Goal: Task Accomplishment & Management: Use online tool/utility

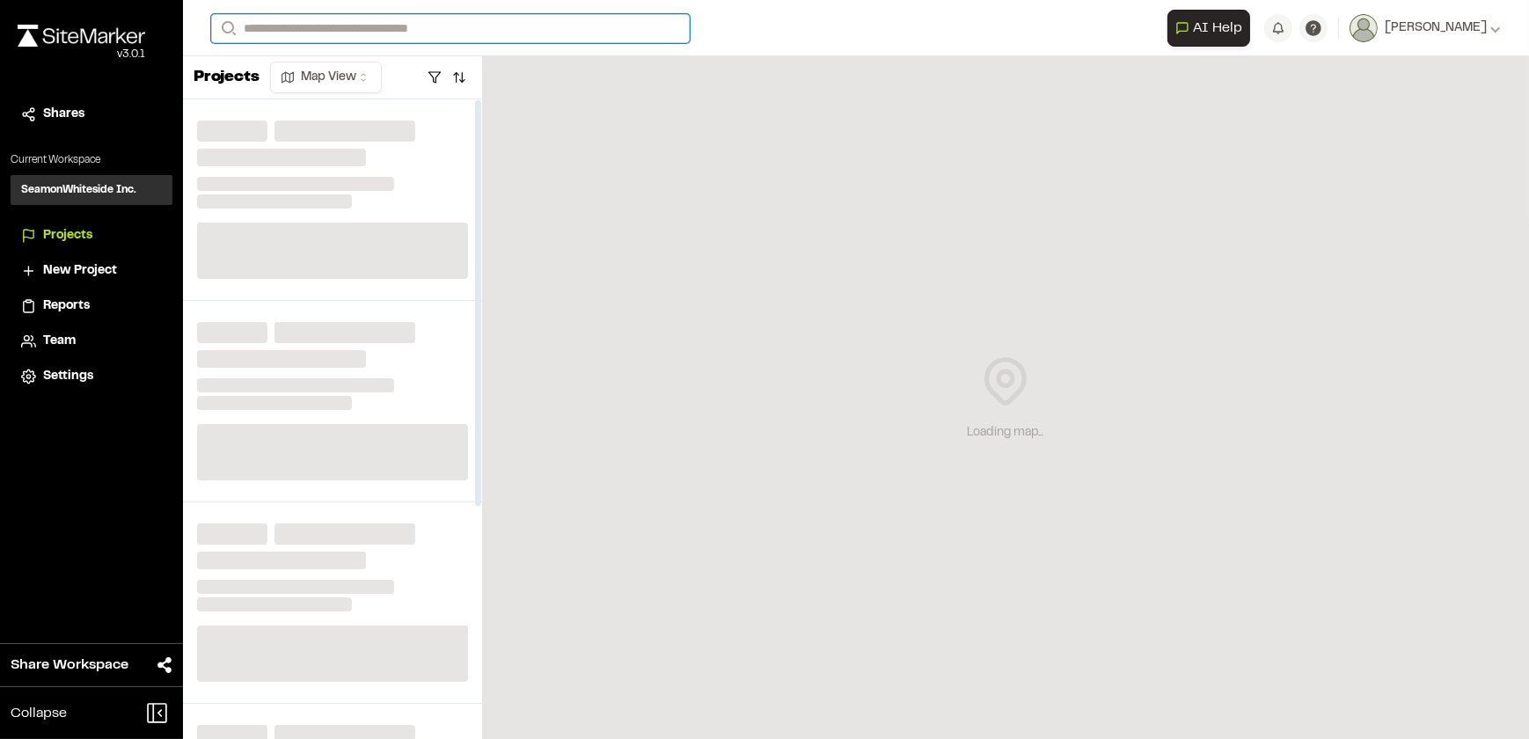
click at [424, 25] on input "Search" at bounding box center [450, 28] width 479 height 29
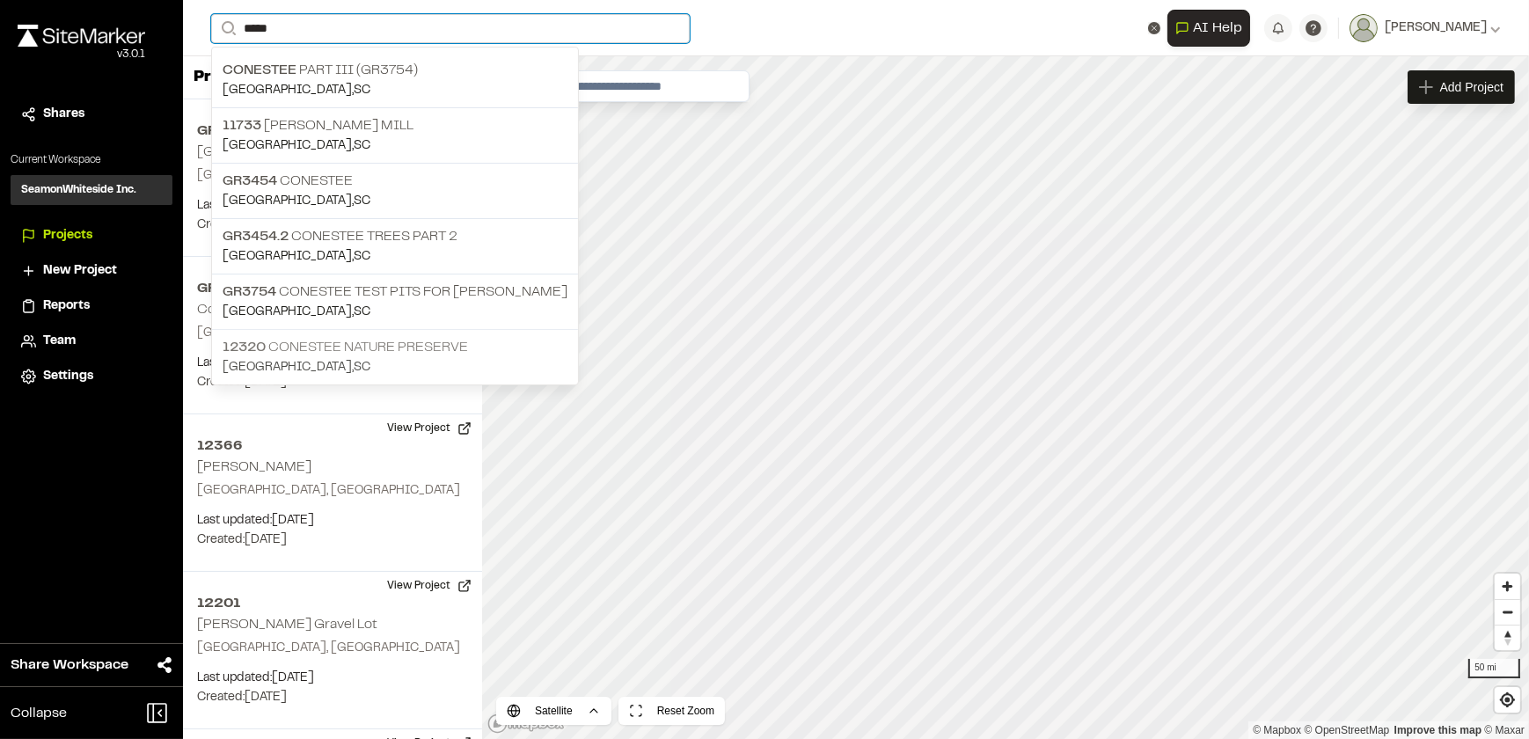
type input "*****"
click at [335, 337] on p "12320 Conestee Nature Preserve" at bounding box center [395, 347] width 345 height 21
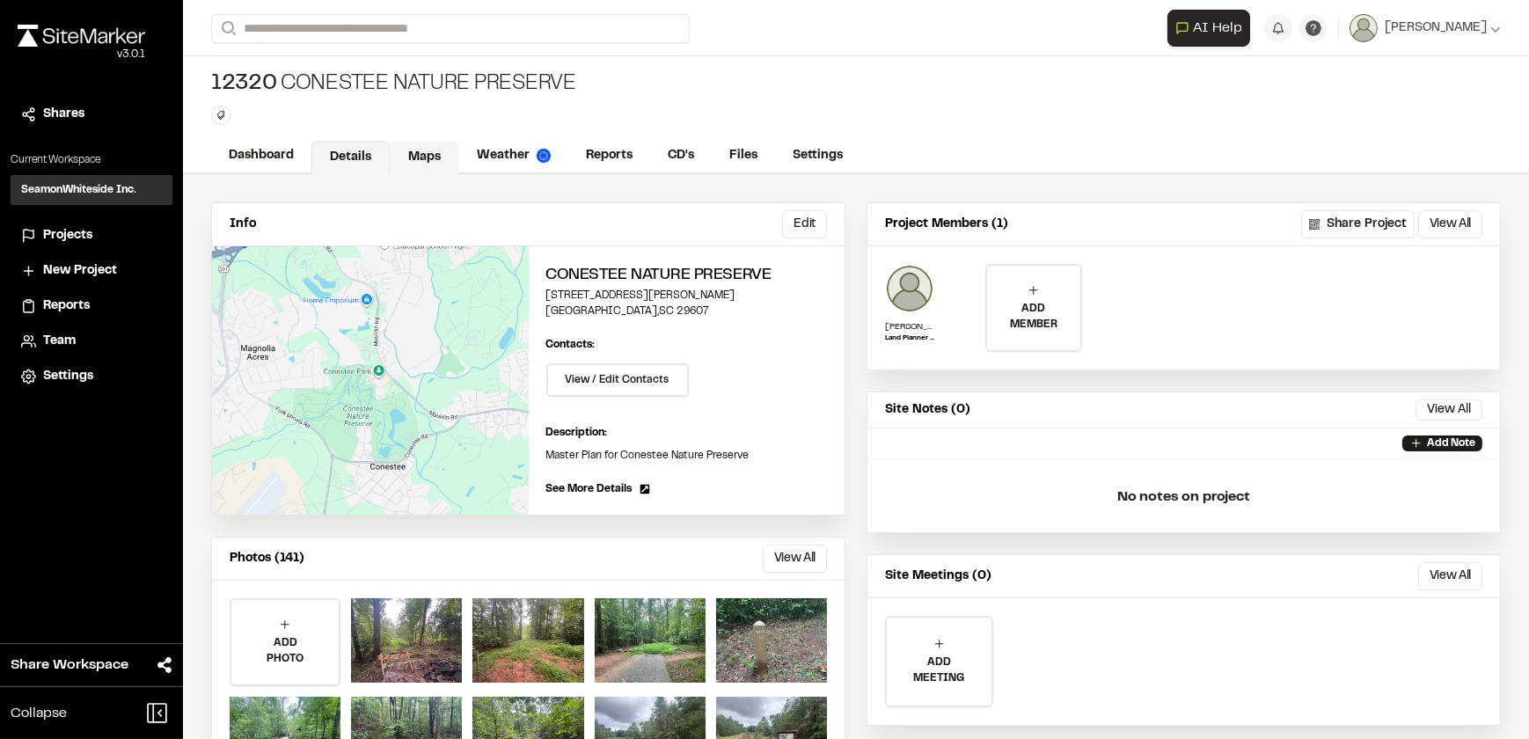
click at [413, 151] on link "Maps" at bounding box center [425, 157] width 70 height 33
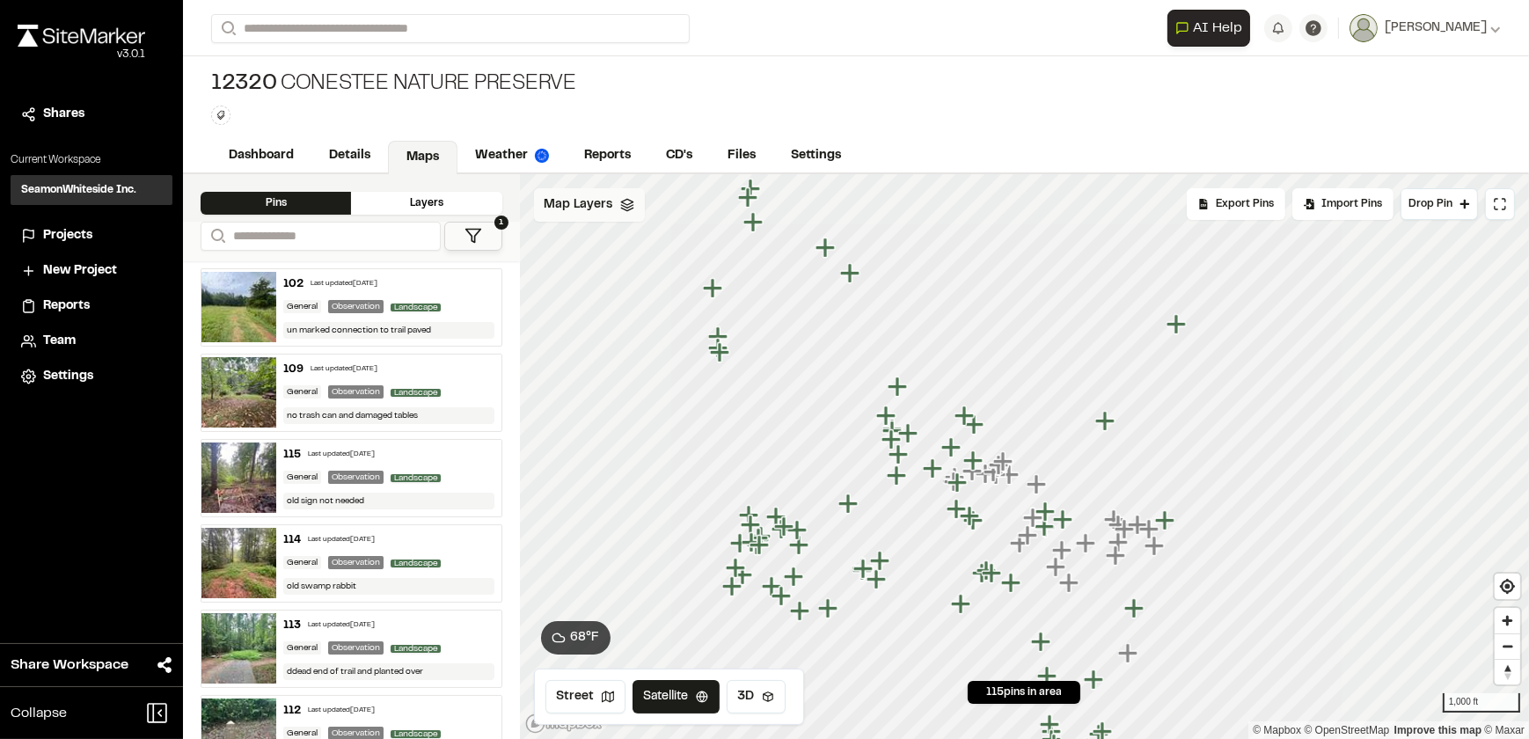
click at [581, 202] on span "Map Layers" at bounding box center [579, 204] width 69 height 19
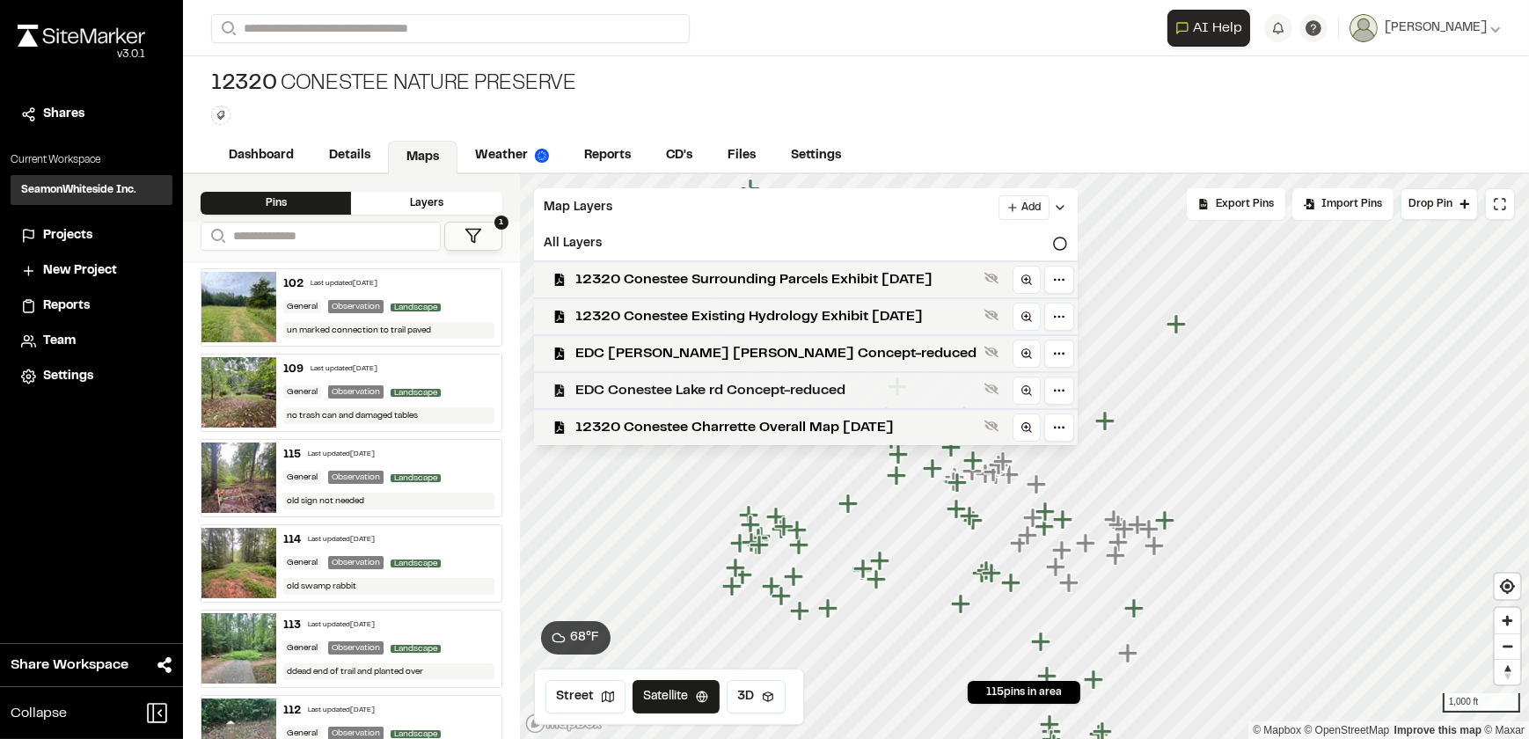
click at [684, 389] on span "EDC Conestee Lake rd Concept-reduced" at bounding box center [776, 390] width 401 height 21
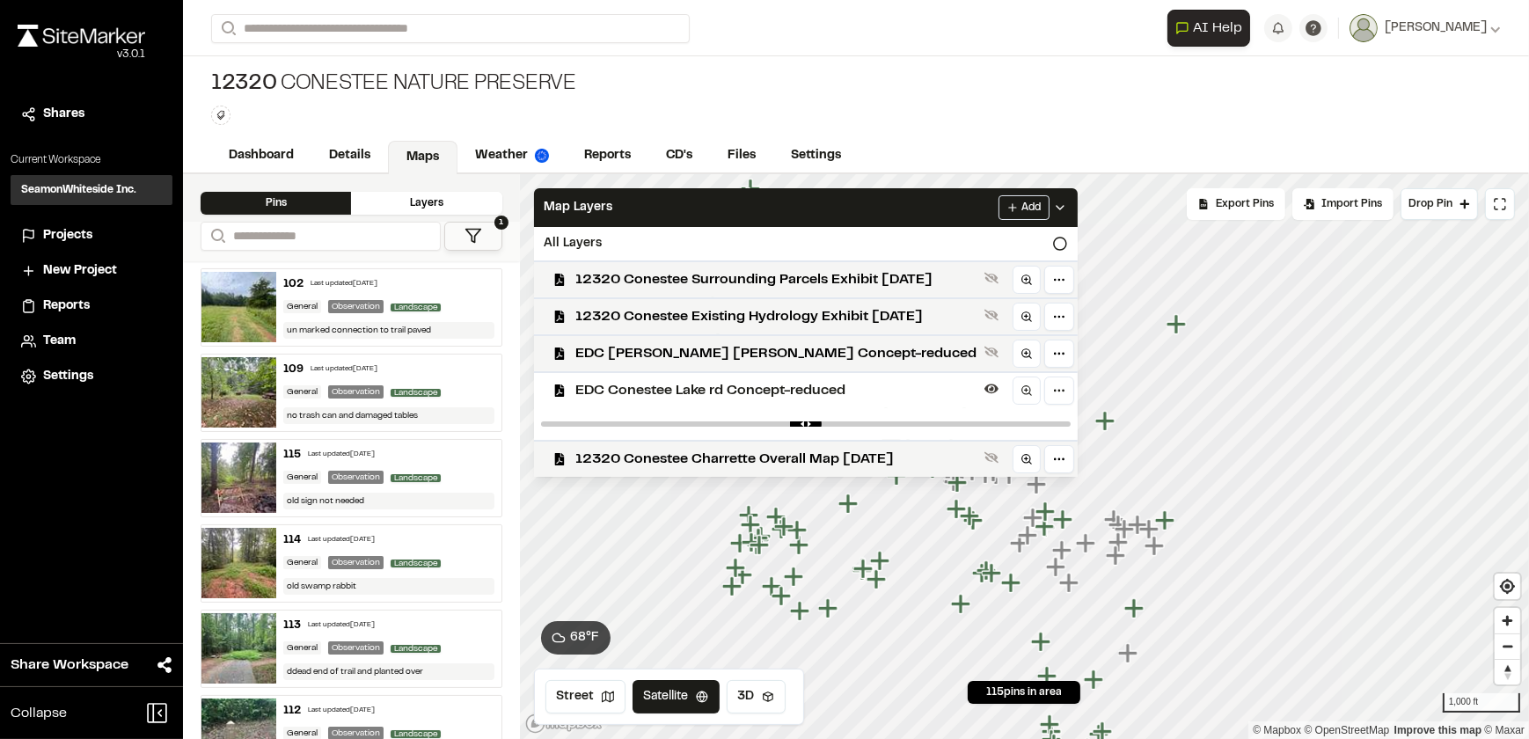
click at [1029, 121] on div "12320 Conestee Nature Preserve Type Enter or comma to add tag." at bounding box center [856, 97] width 1346 height 83
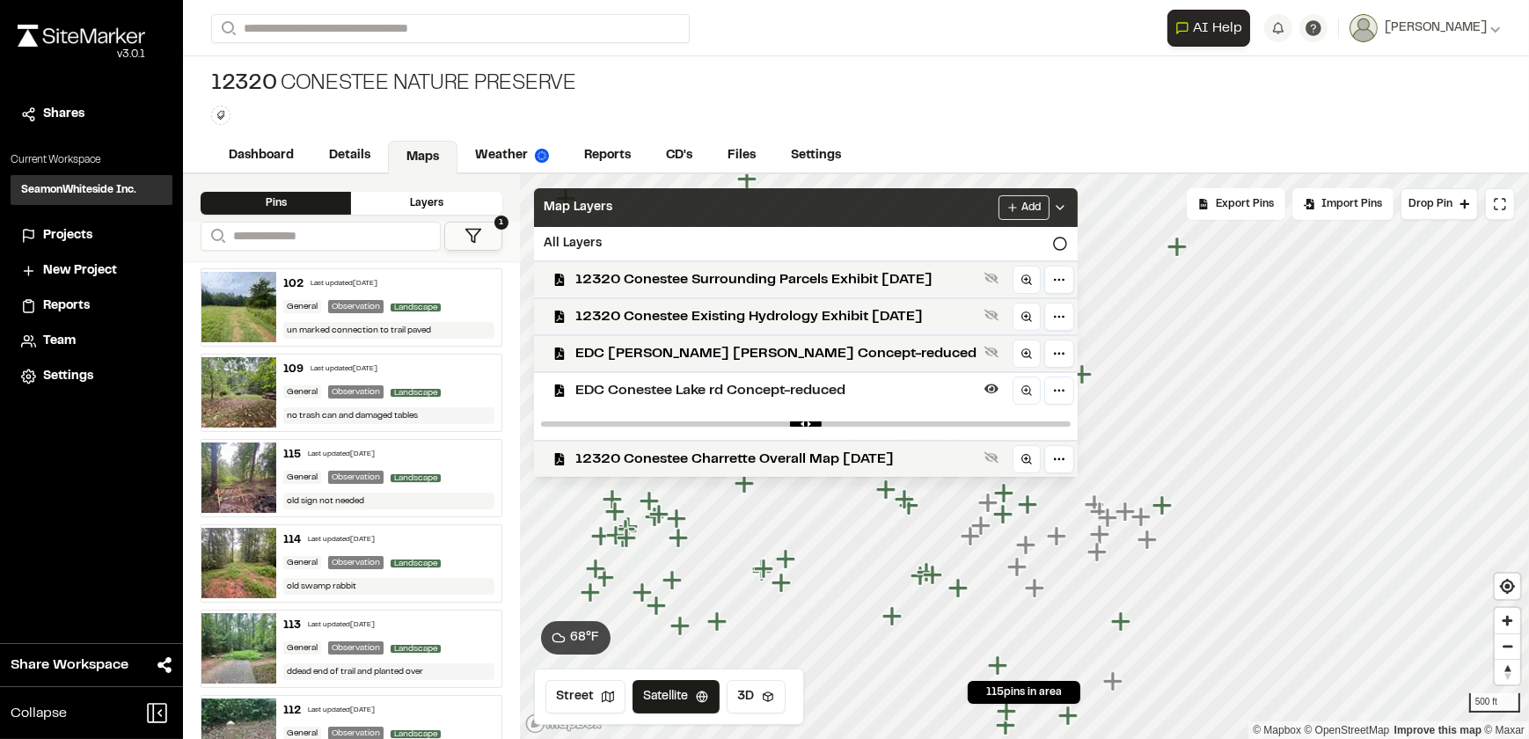
click at [938, 195] on div "Map Layers Add" at bounding box center [806, 207] width 544 height 39
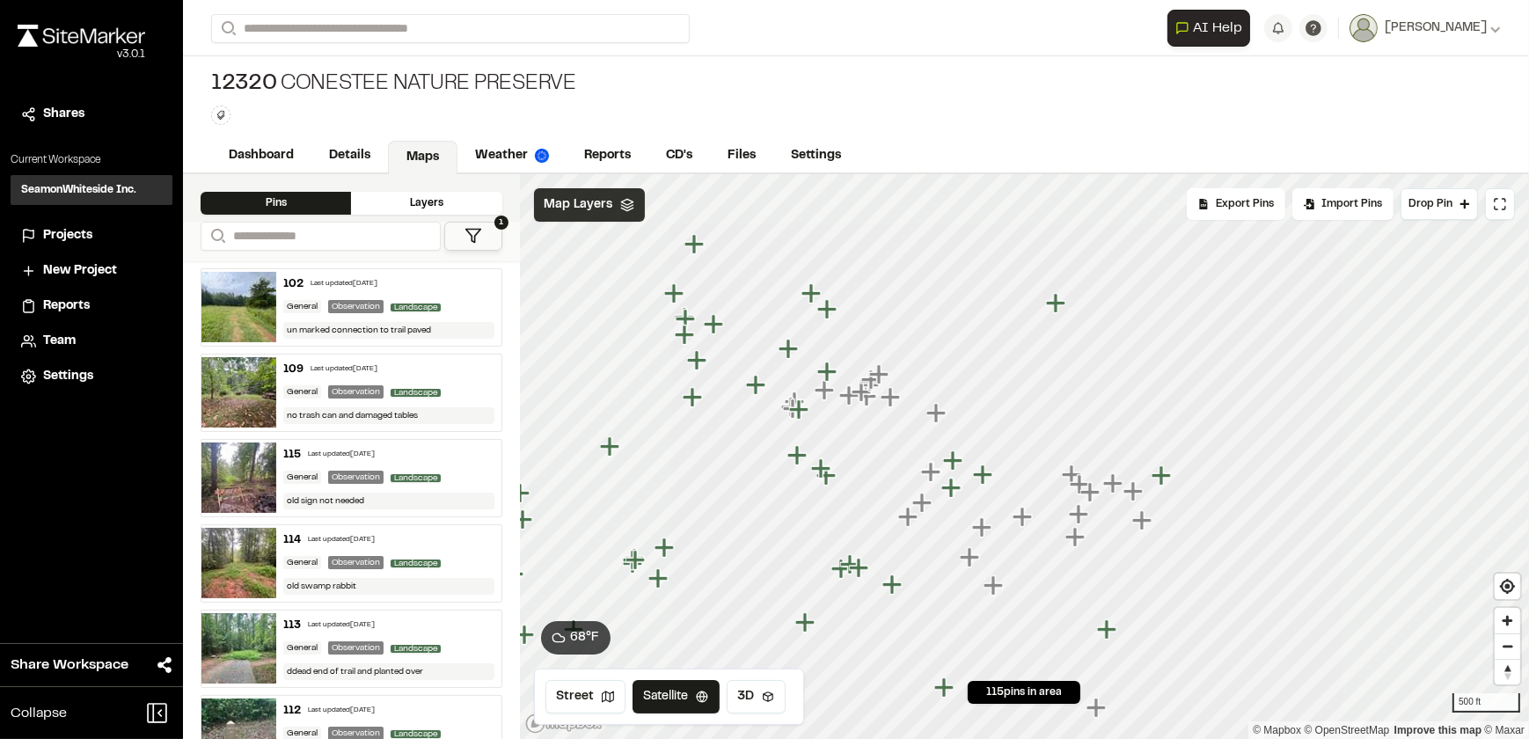
click at [595, 195] on span "Map Layers" at bounding box center [579, 204] width 69 height 19
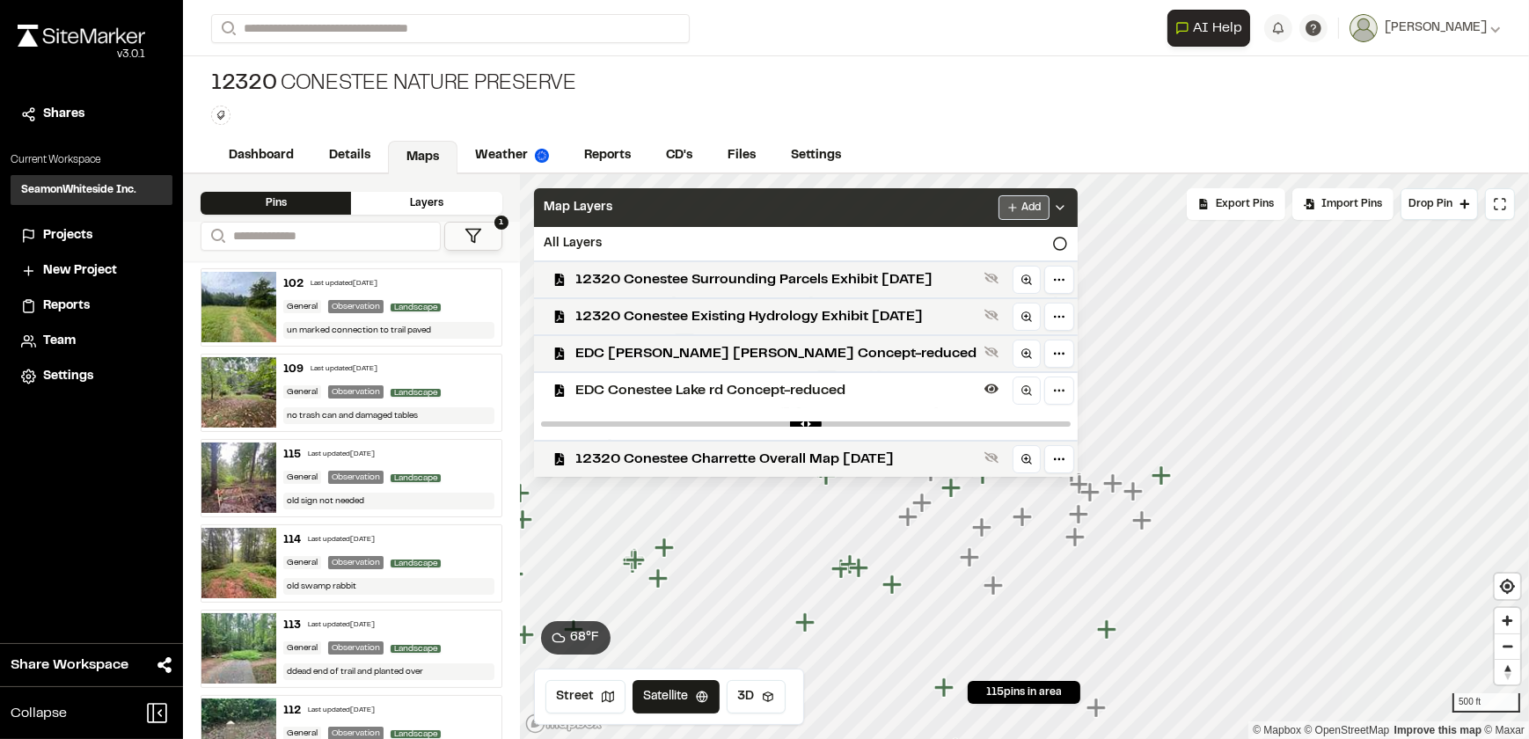
click at [1013, 201] on html "Close sidebar v 3.0.1 Shares Current Workspace SeamonWhiteside Inc. SI Projects…" at bounding box center [764, 369] width 1529 height 739
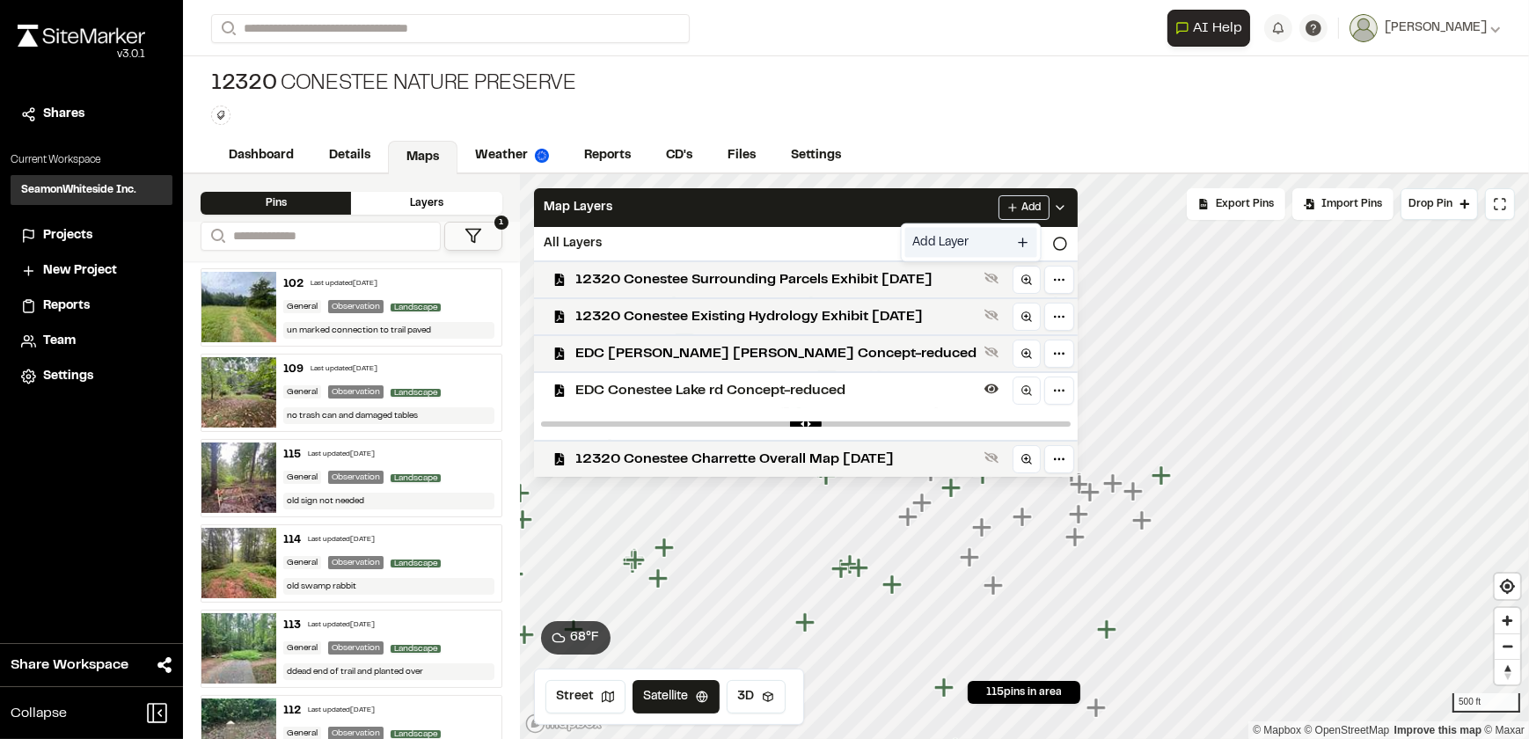
click at [933, 243] on link "Add Layer" at bounding box center [971, 243] width 132 height 30
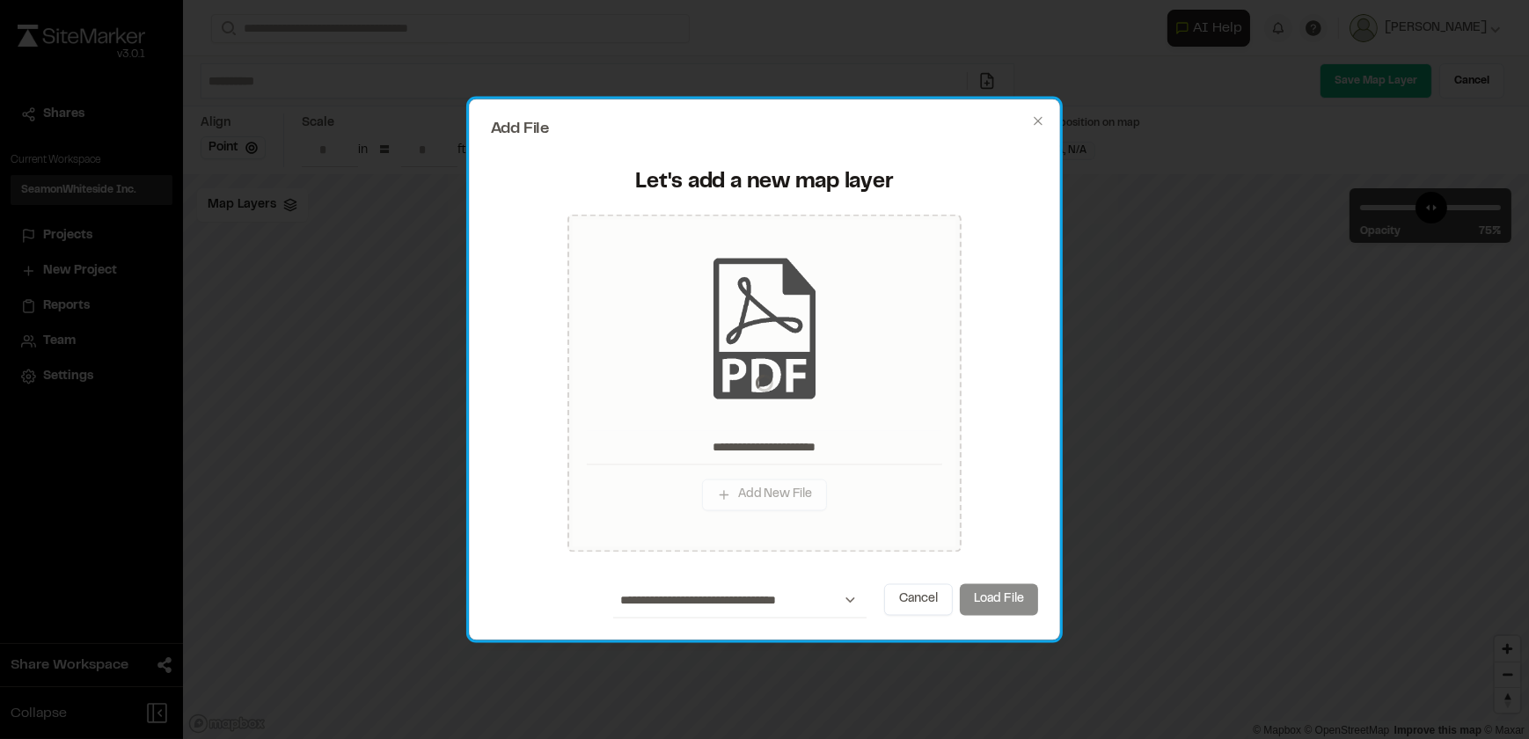
click at [992, 537] on div "**********" at bounding box center [764, 383] width 526 height 338
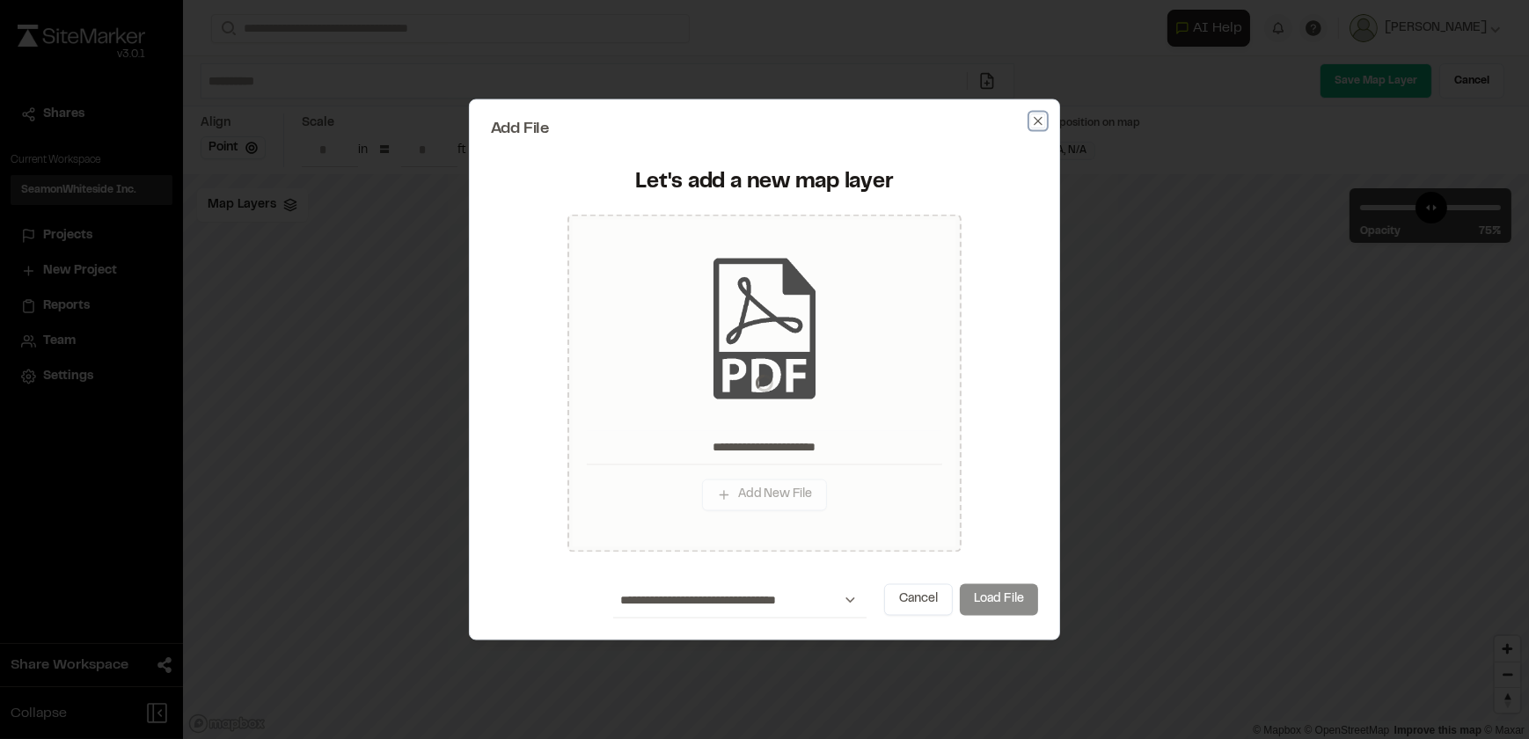
click at [1038, 122] on icon "button" at bounding box center [1038, 121] width 14 height 14
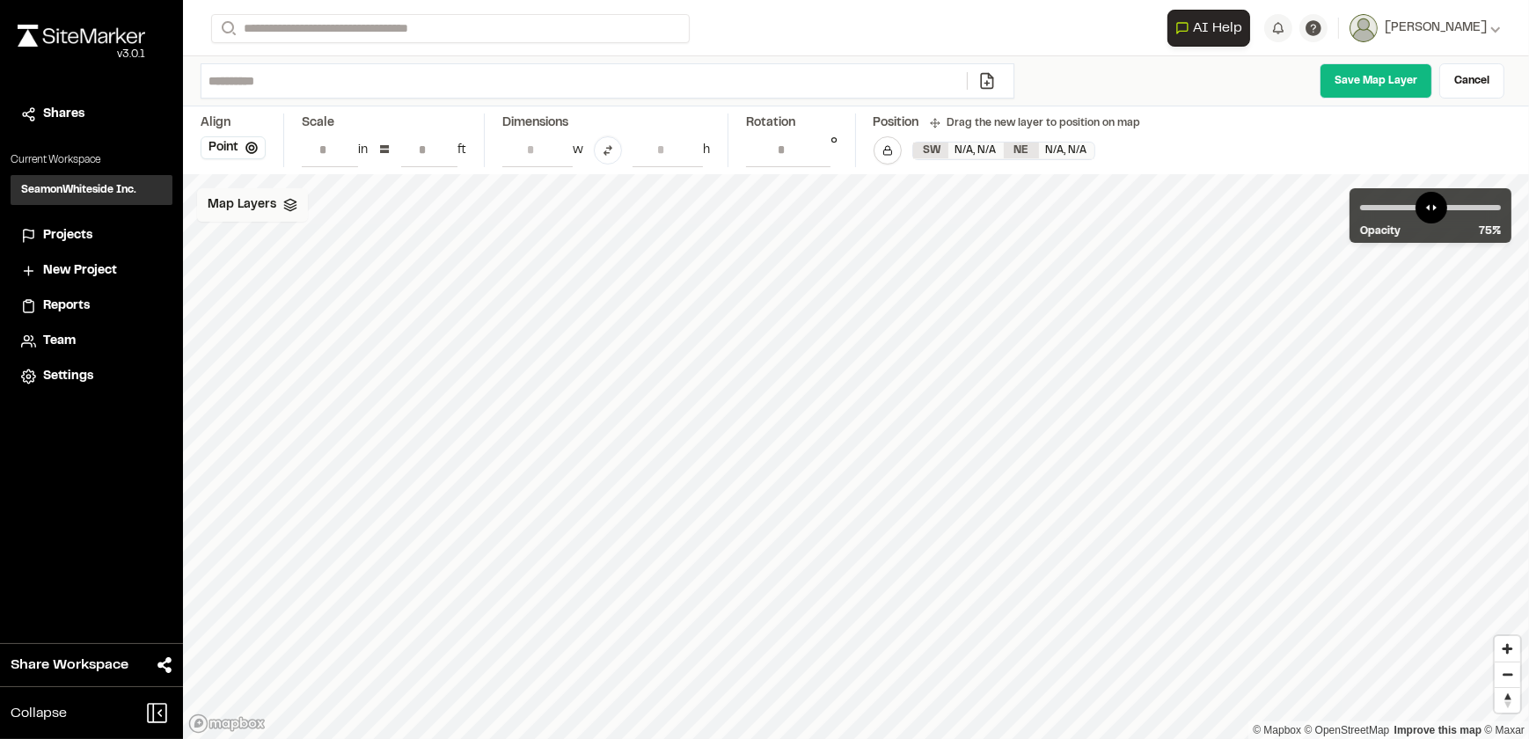
click at [274, 207] on div "Map Layers" at bounding box center [252, 204] width 111 height 33
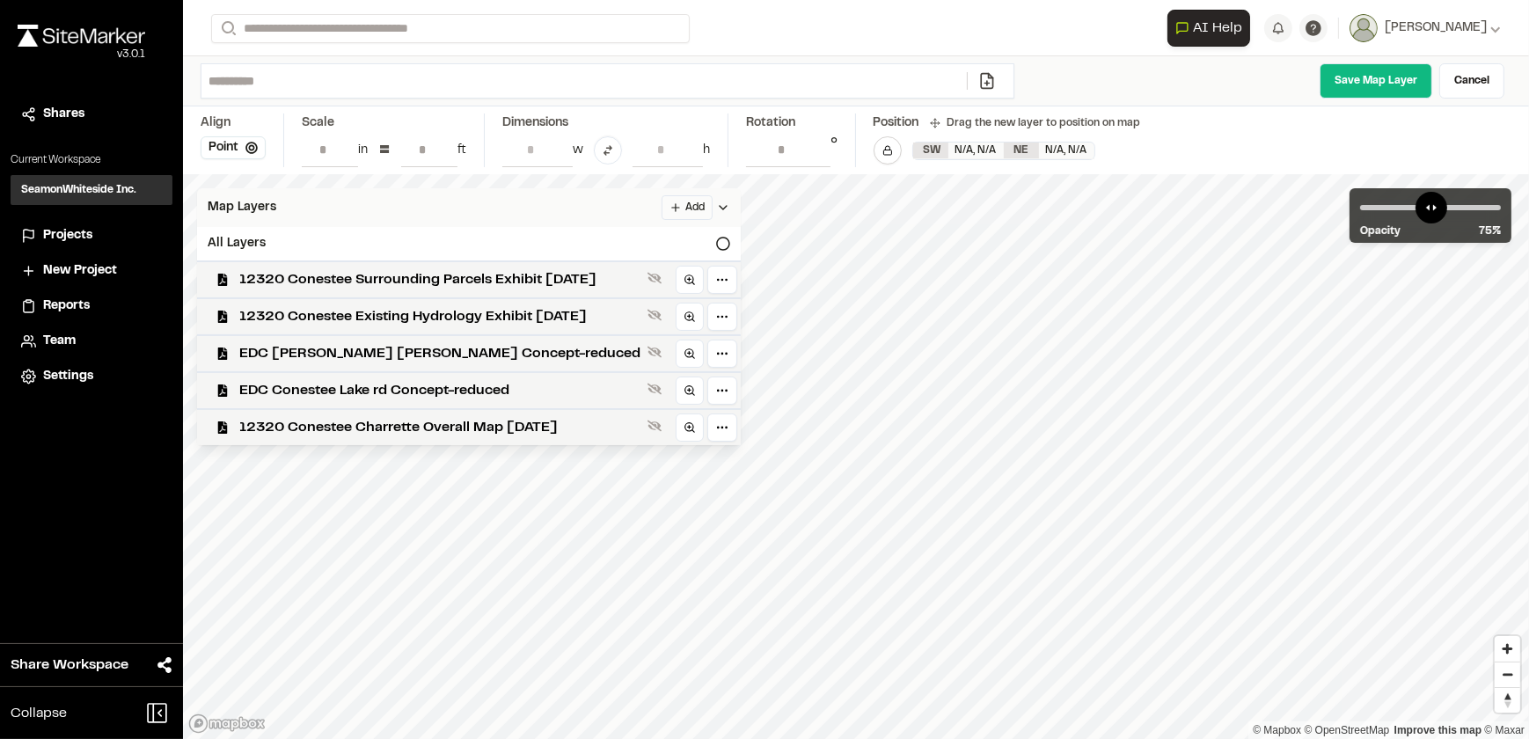
click at [675, 205] on html "Close sidebar v 3.0.1 Shares Current Workspace SeamonWhiteside Inc. SI Projects…" at bounding box center [764, 369] width 1529 height 739
click at [608, 243] on link "Add Layer" at bounding box center [634, 243] width 132 height 30
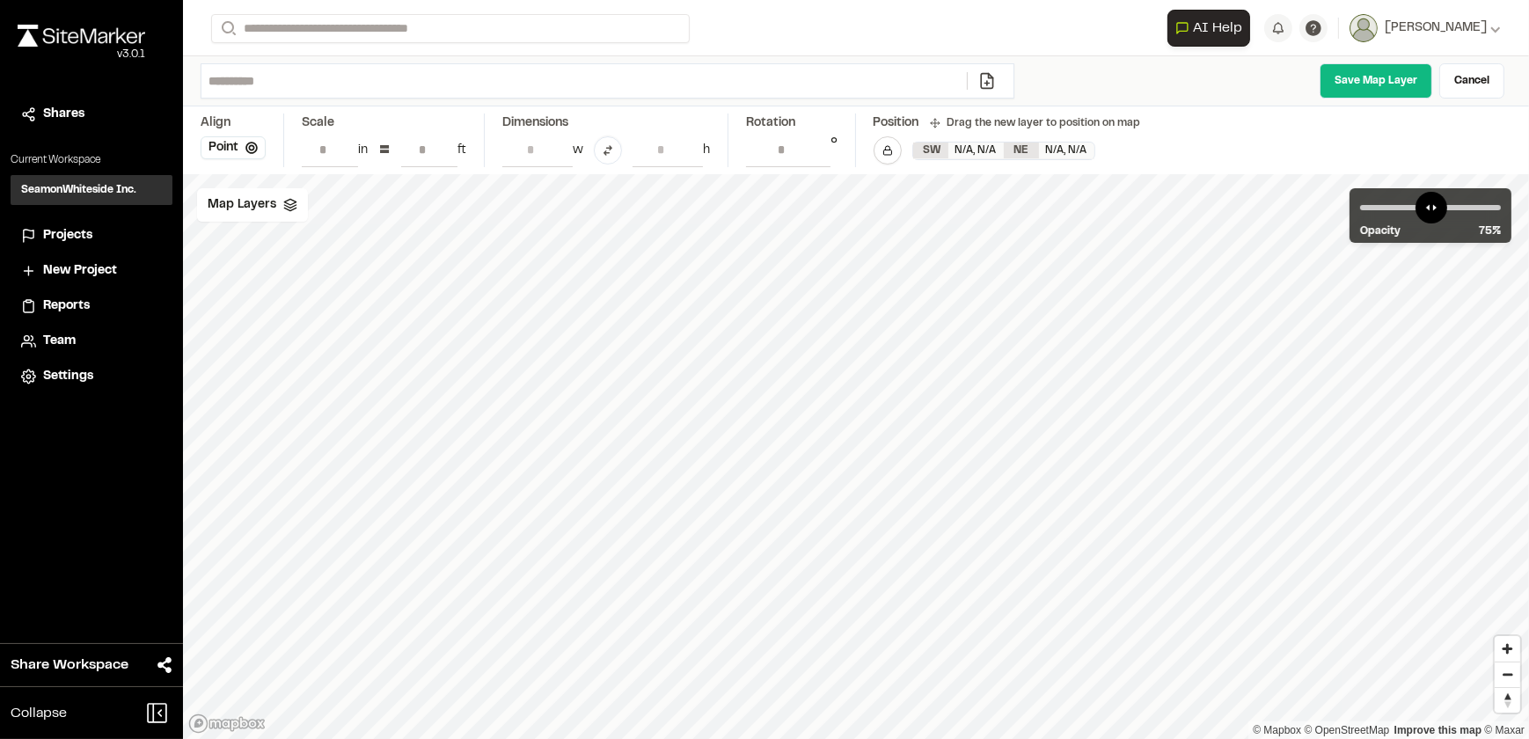
click at [1212, 77] on div "Save Map Layer Cancel" at bounding box center [1269, 80] width 483 height 35
click at [1476, 82] on link "Cancel" at bounding box center [1471, 80] width 65 height 35
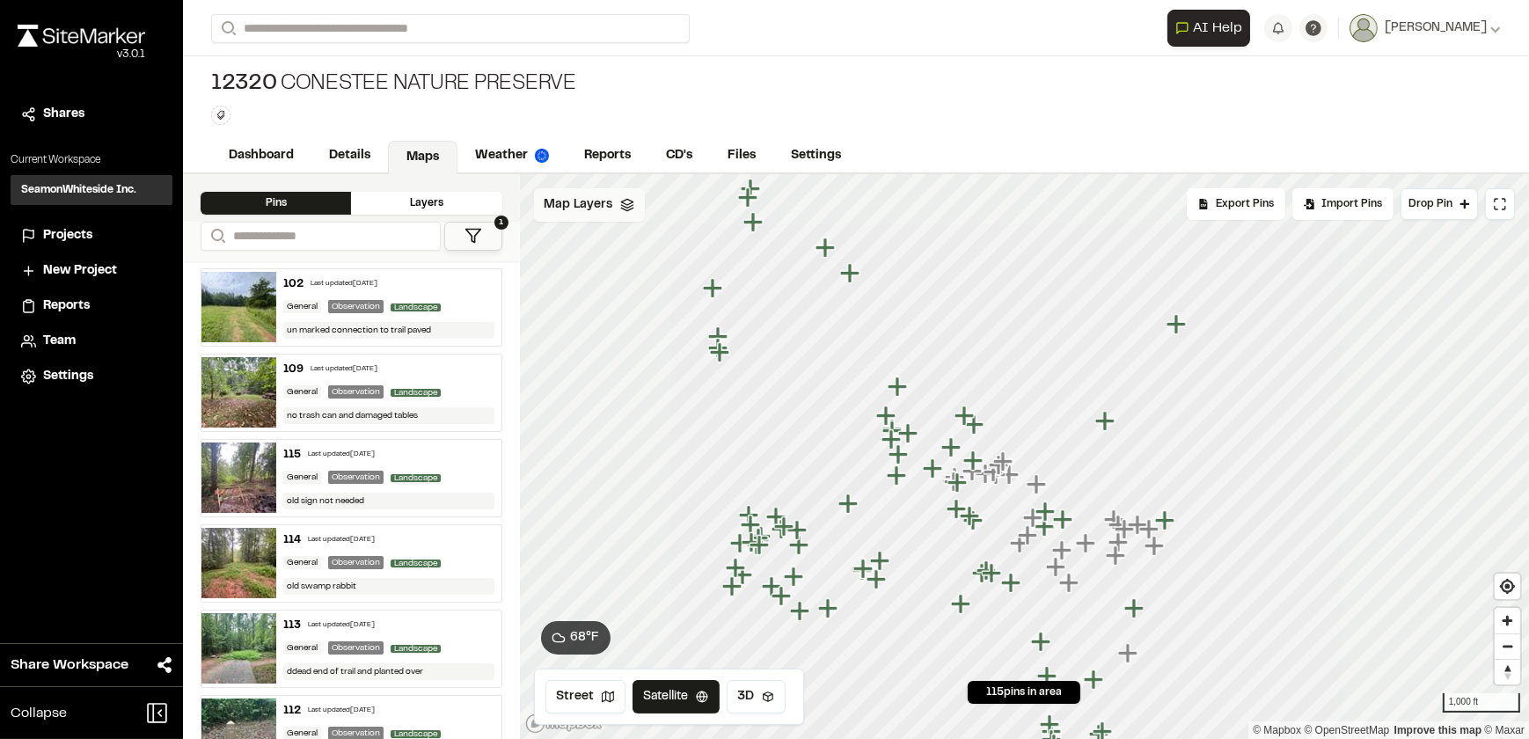
click at [606, 209] on span "Map Layers" at bounding box center [579, 204] width 69 height 19
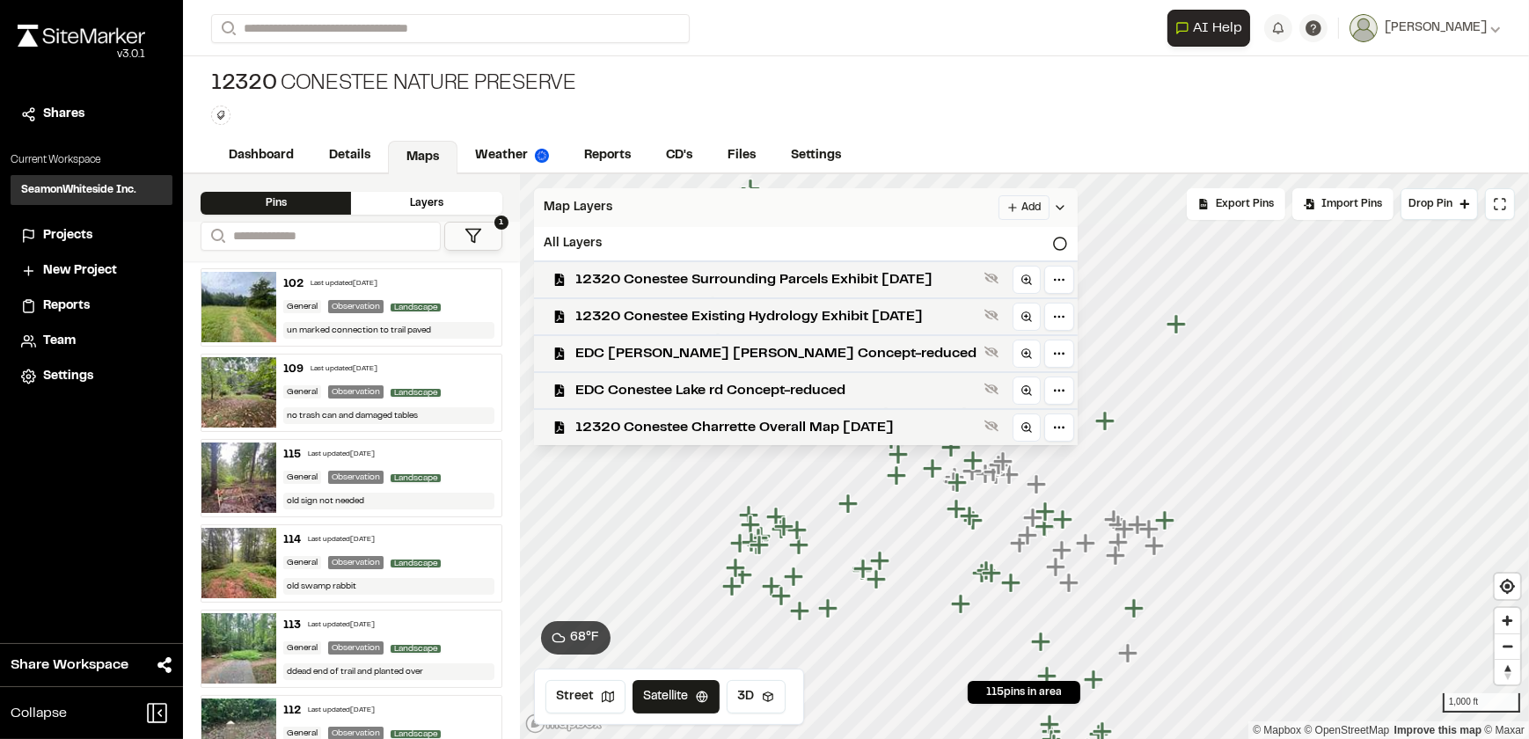
click at [1011, 204] on html "Close sidebar v 3.0.1 Shares Current Workspace SeamonWhiteside Inc. SI Projects…" at bounding box center [764, 369] width 1529 height 739
click at [940, 242] on link "Add Layer" at bounding box center [971, 243] width 132 height 30
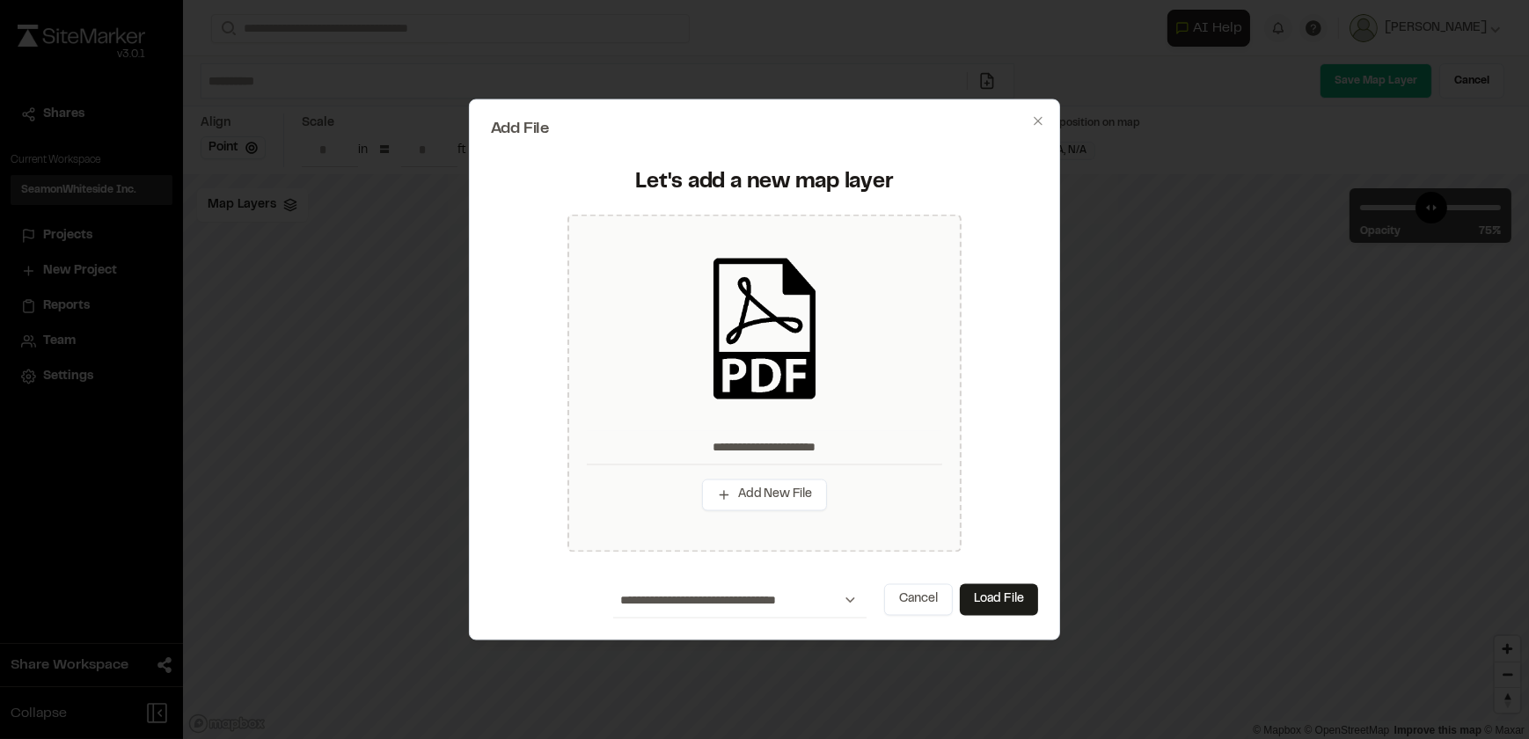
click at [1140, 39] on div at bounding box center [764, 369] width 1529 height 739
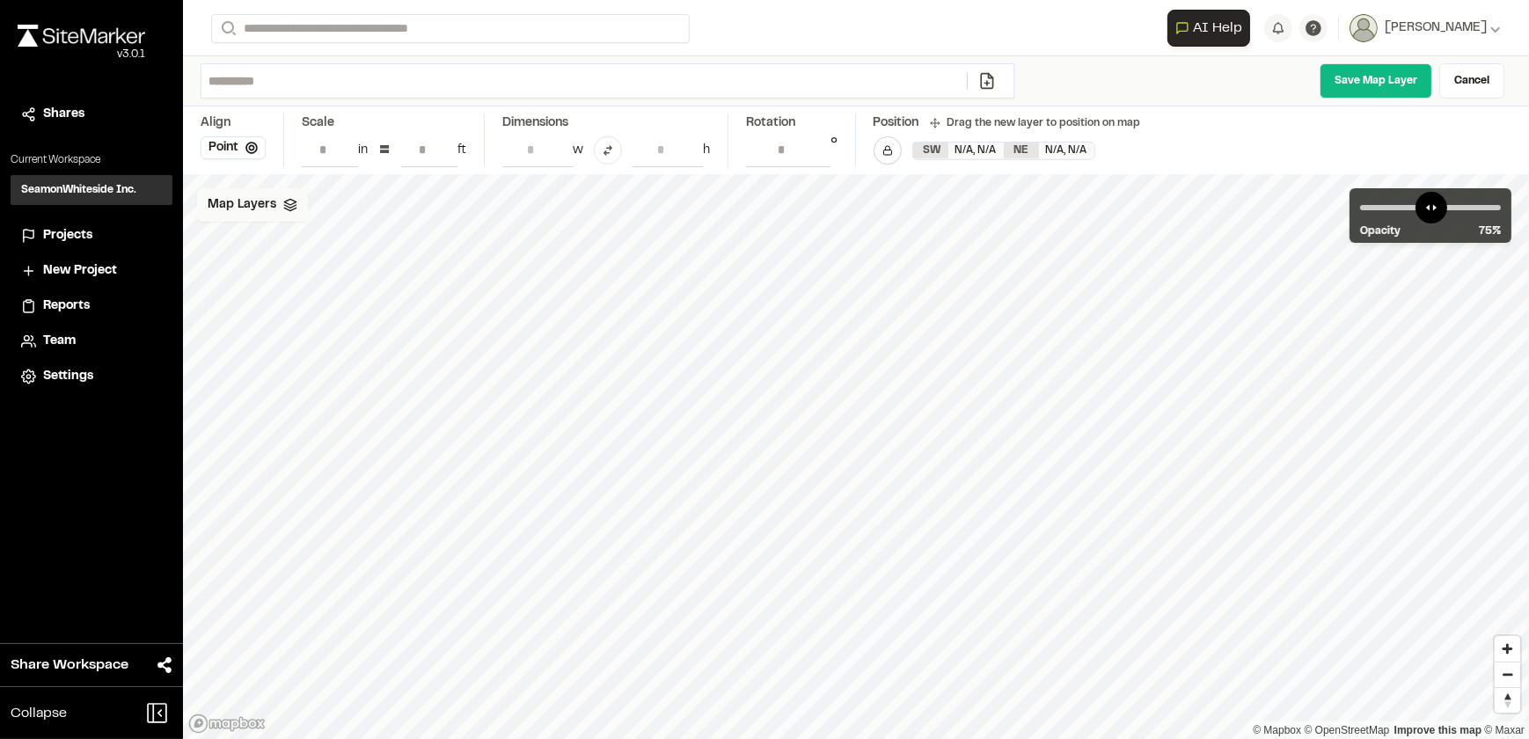
click at [261, 198] on span "Map Layers" at bounding box center [242, 204] width 69 height 19
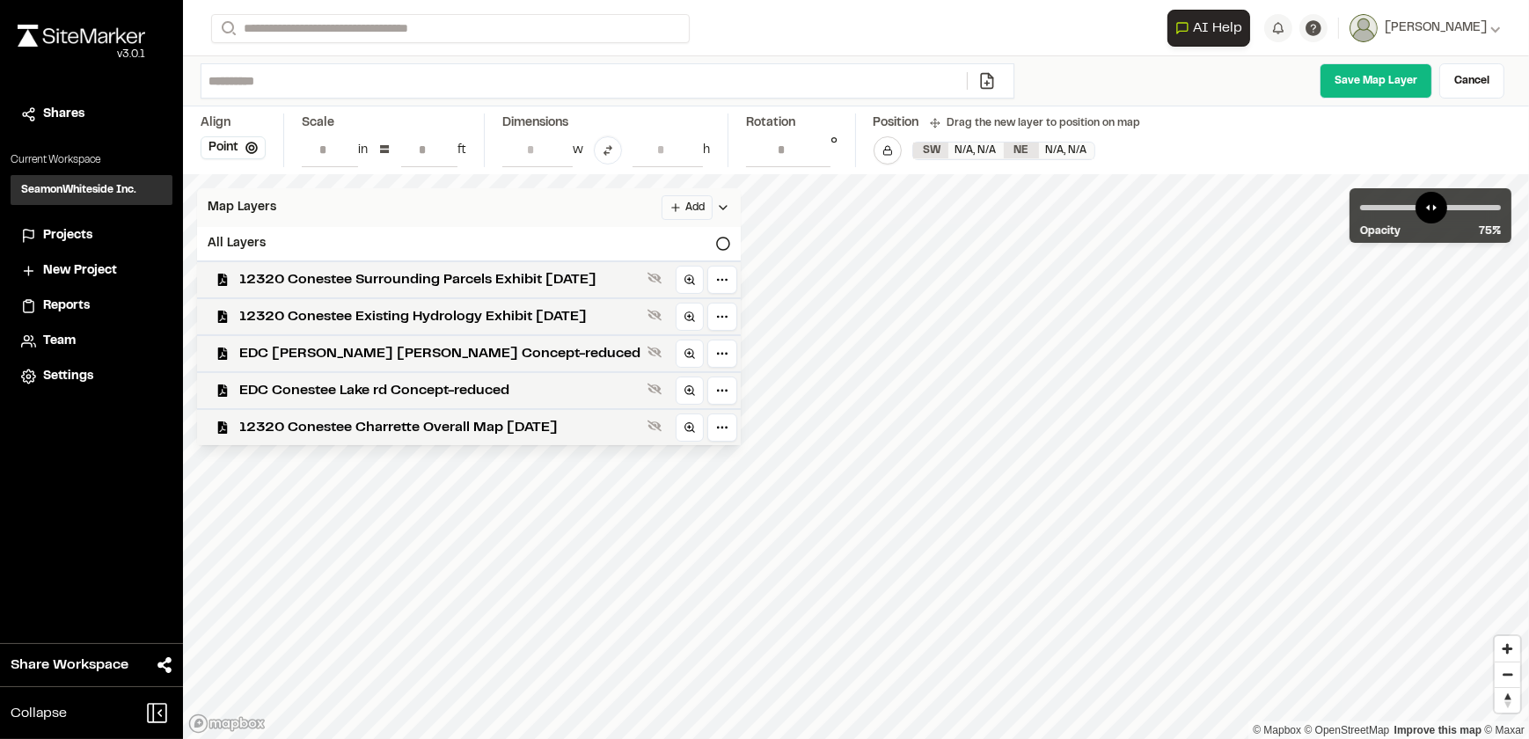
click at [663, 203] on html "Close sidebar v 3.0.1 Shares Current Workspace SeamonWhiteside Inc. SI Projects…" at bounding box center [764, 369] width 1529 height 739
click at [510, 215] on html "Close sidebar v 3.0.1 Shares Current Workspace SeamonWhiteside Inc. SI Projects…" at bounding box center [764, 369] width 1529 height 739
click at [1229, 84] on div "Save Map Layer Cancel" at bounding box center [1269, 80] width 483 height 35
click at [487, 209] on div "Map Layers Add" at bounding box center [469, 207] width 544 height 39
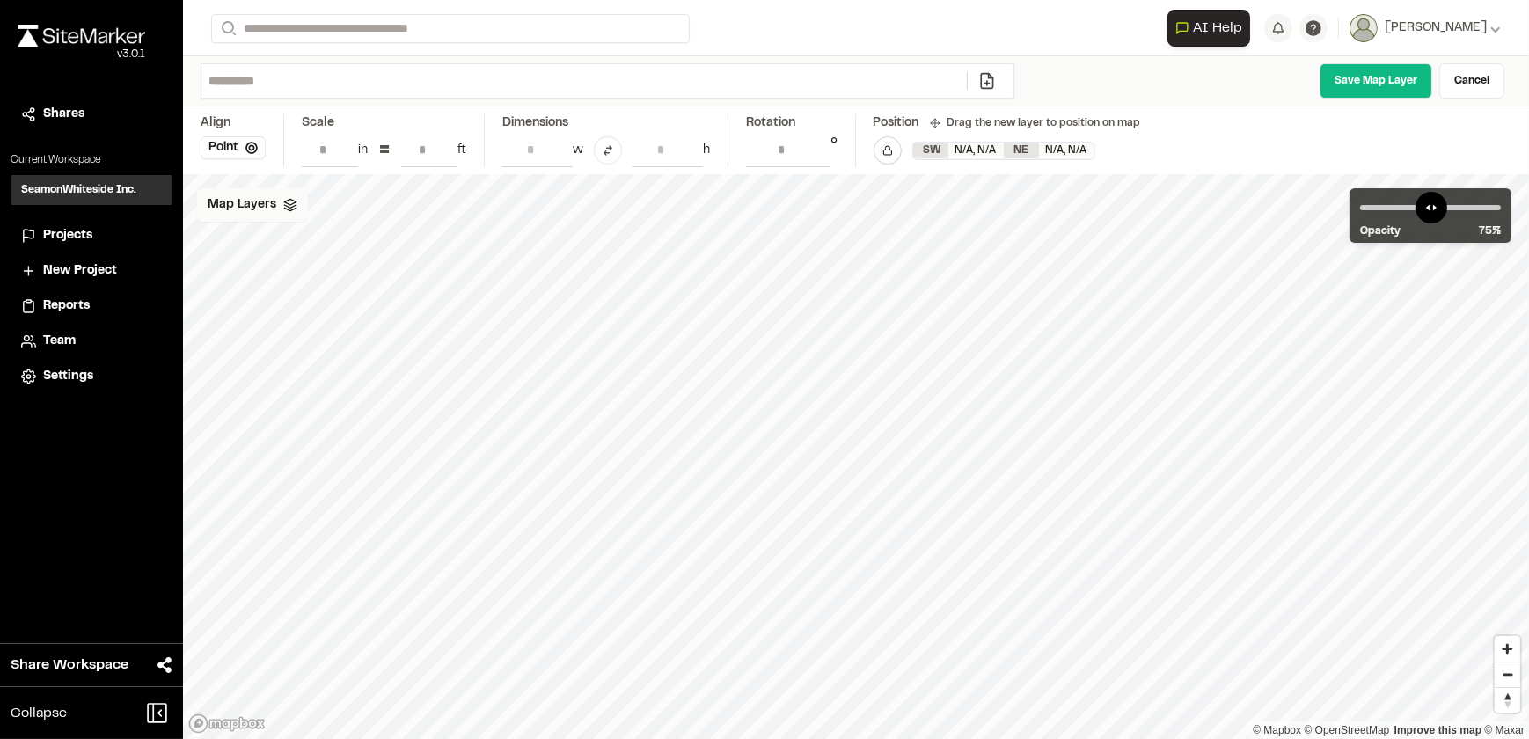
click at [222, 204] on span "Map Layers" at bounding box center [242, 204] width 69 height 19
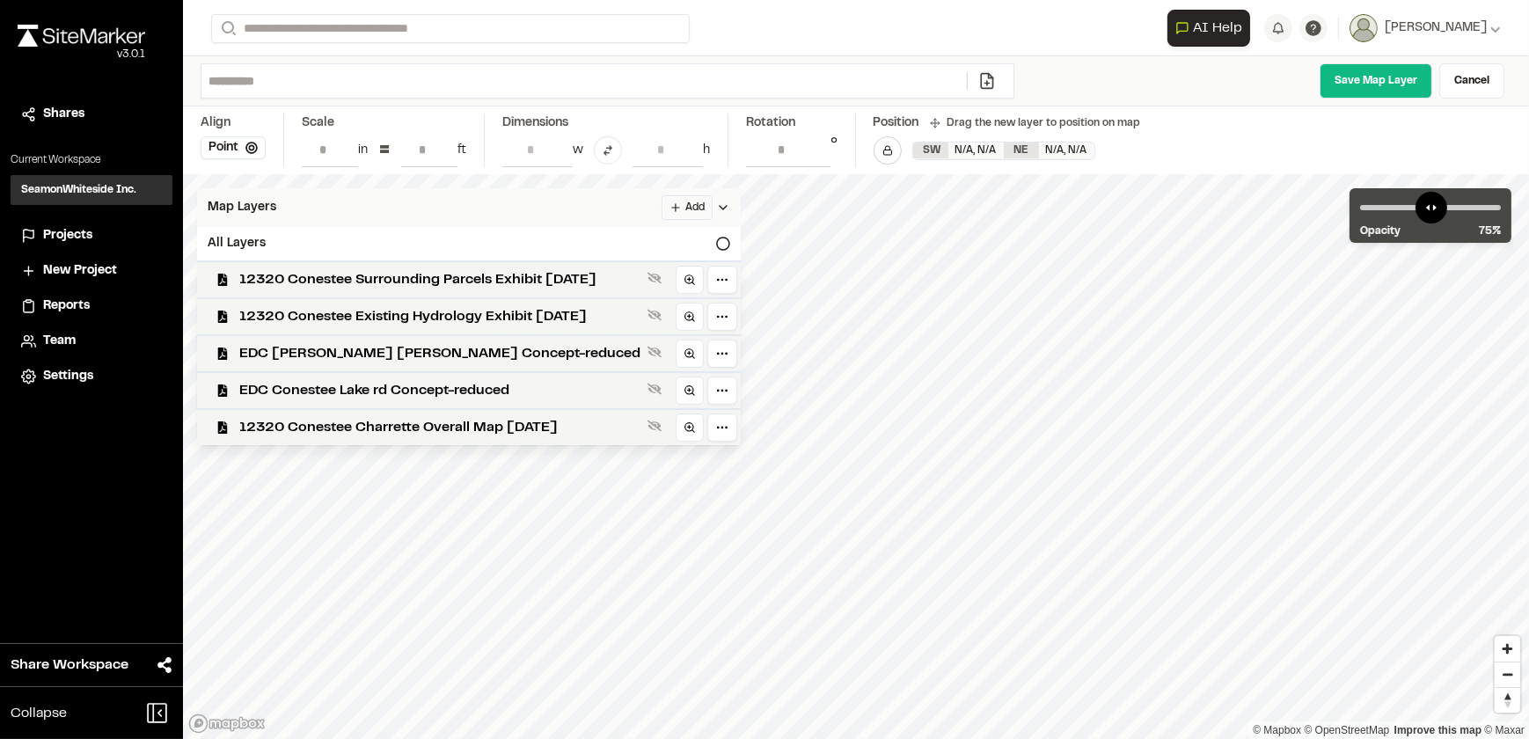
click at [593, 208] on div "Map Layers Add" at bounding box center [469, 207] width 544 height 39
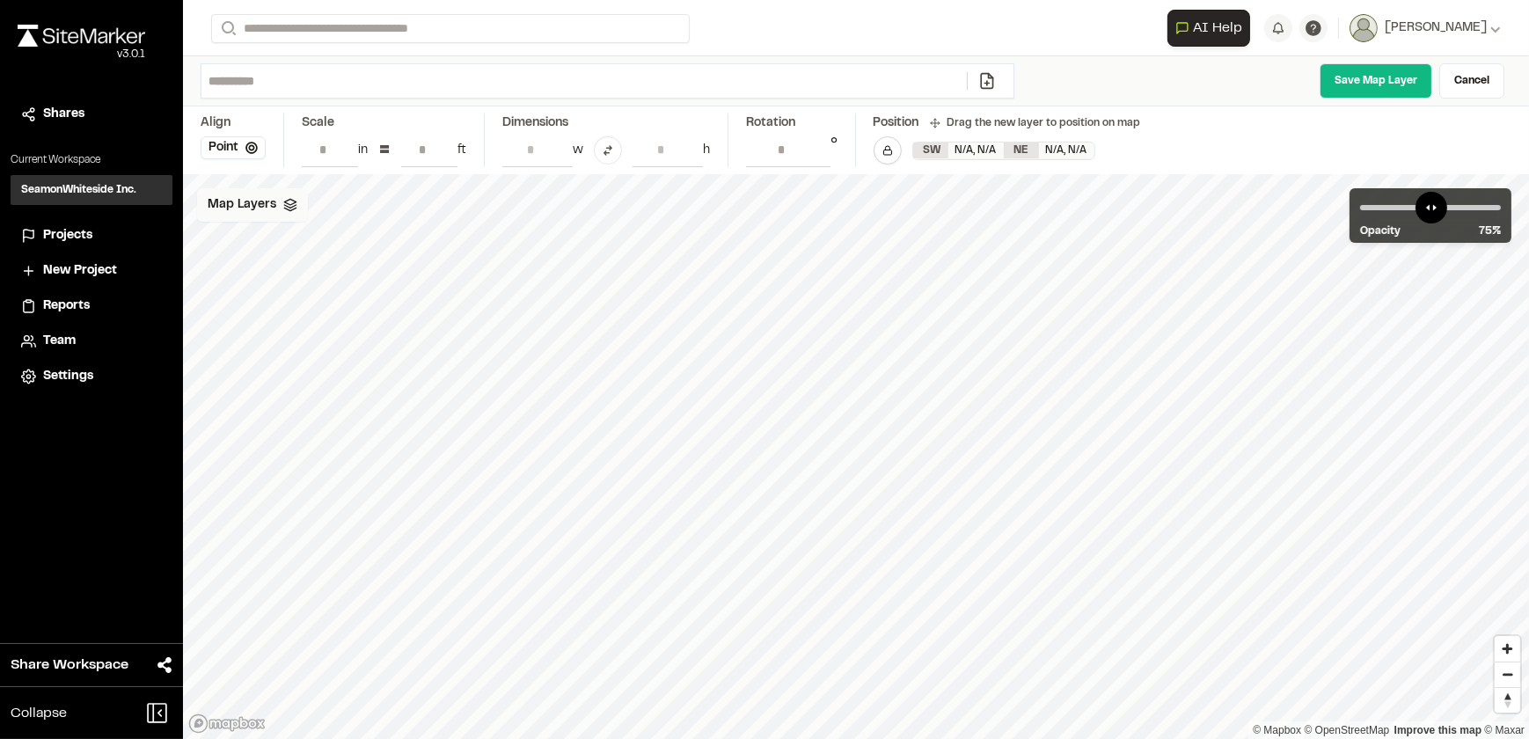
click at [237, 210] on span "Map Layers" at bounding box center [242, 204] width 69 height 19
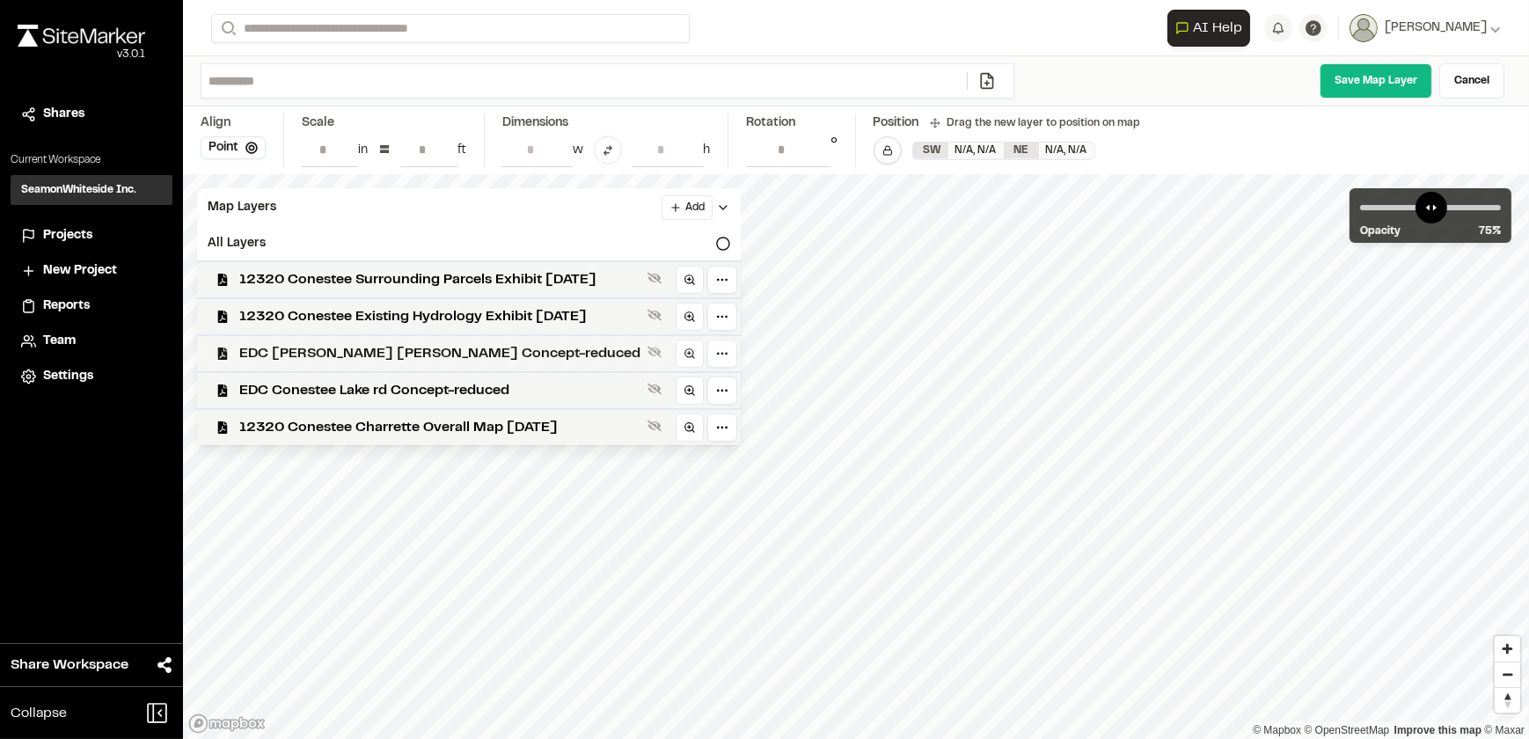
click at [469, 355] on span "EDC [PERSON_NAME] [PERSON_NAME] Concept-reduced" at bounding box center [439, 353] width 401 height 21
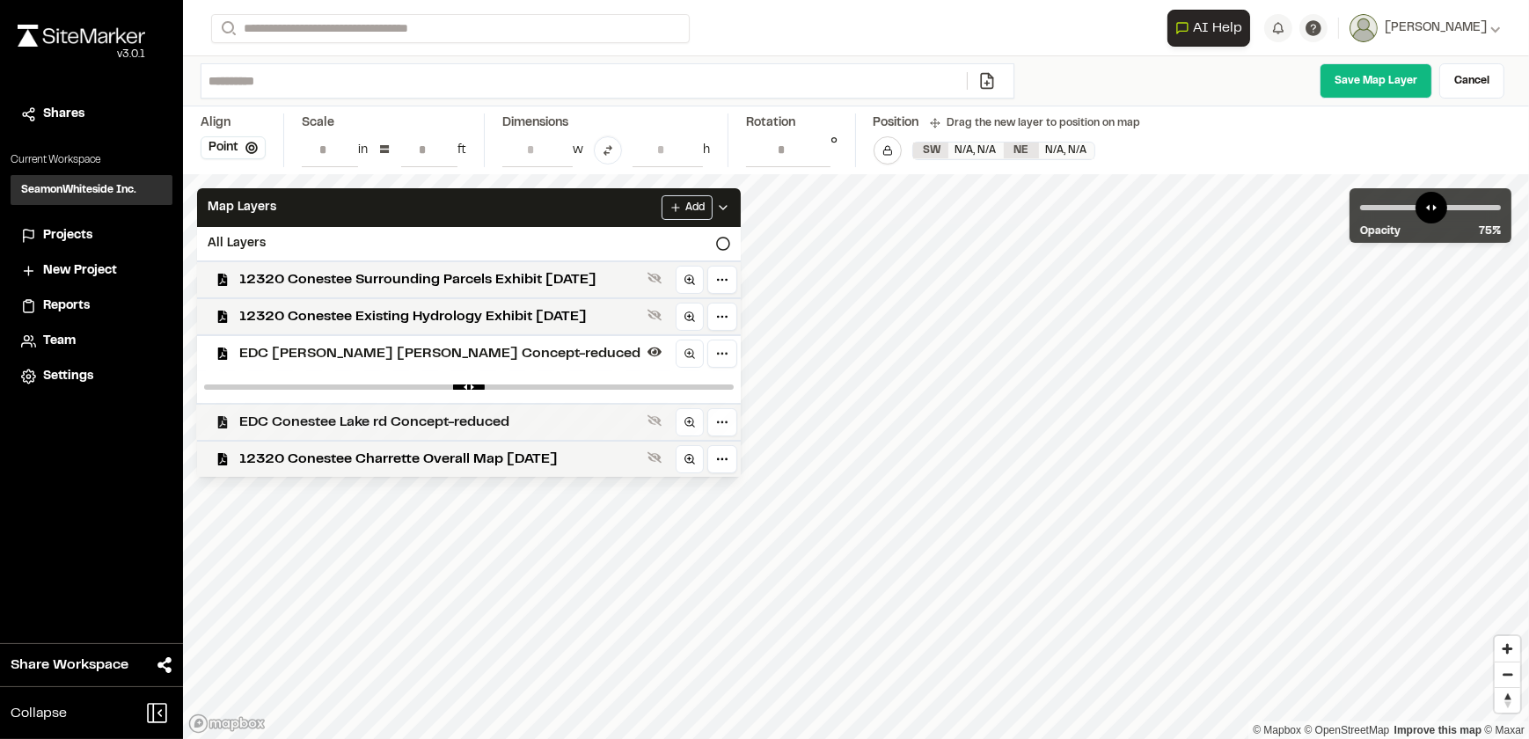
click at [451, 412] on span "EDC Conestee Lake rd Concept-reduced" at bounding box center [439, 422] width 401 height 21
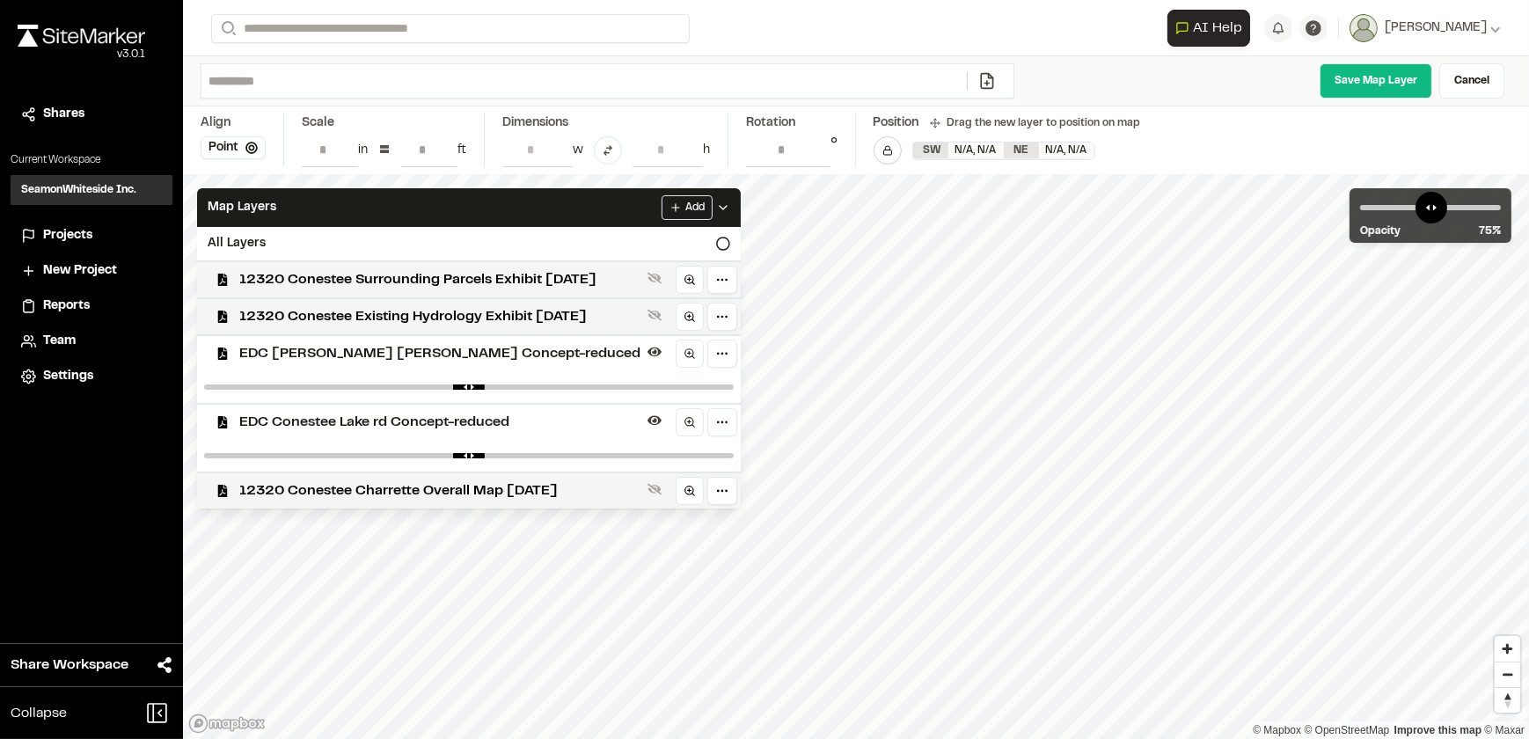
click at [479, 357] on span "EDC [PERSON_NAME] [PERSON_NAME] Concept-reduced" at bounding box center [439, 353] width 401 height 21
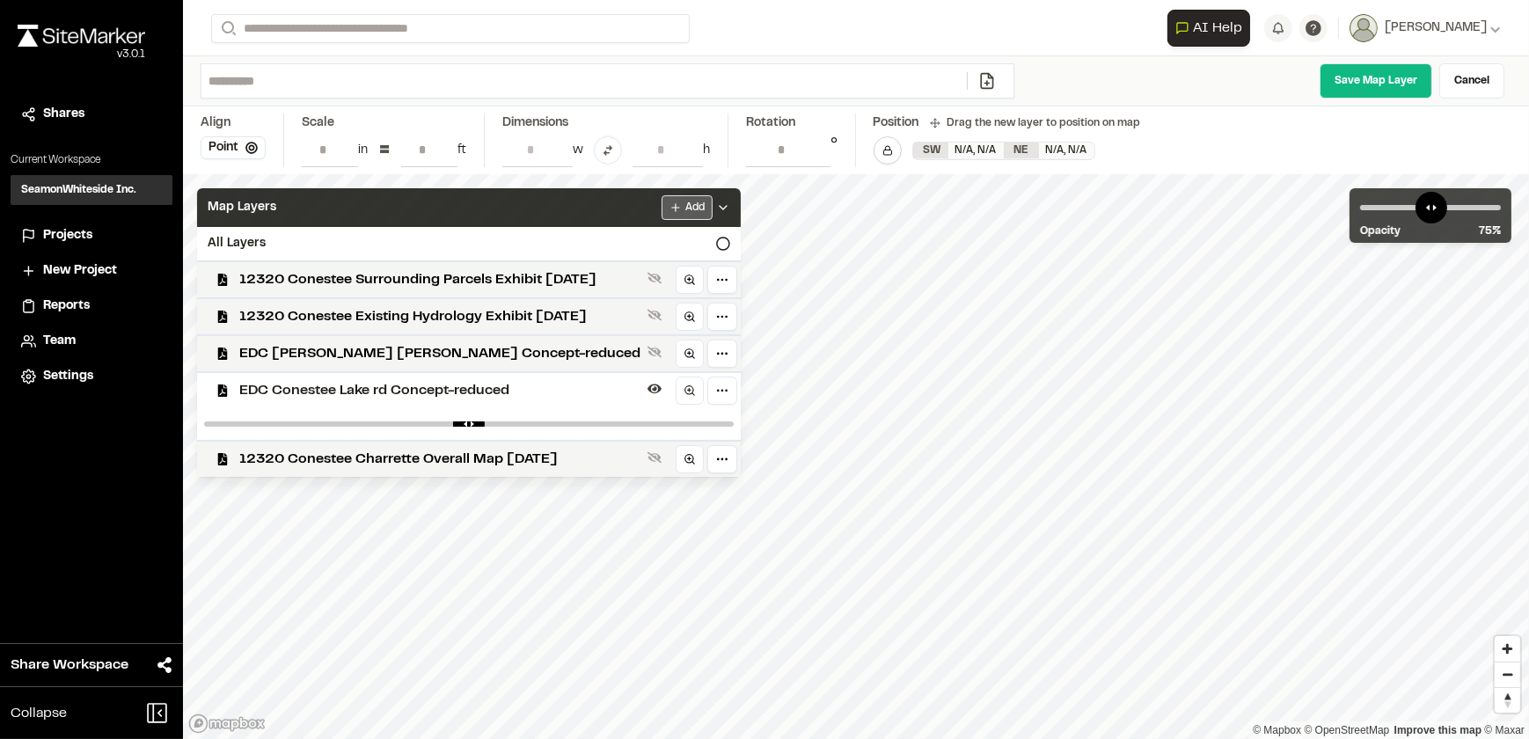
click at [667, 202] on html "Close sidebar v 3.0.1 Shares Current Workspace SeamonWhiteside Inc. SI Projects…" at bounding box center [764, 369] width 1529 height 739
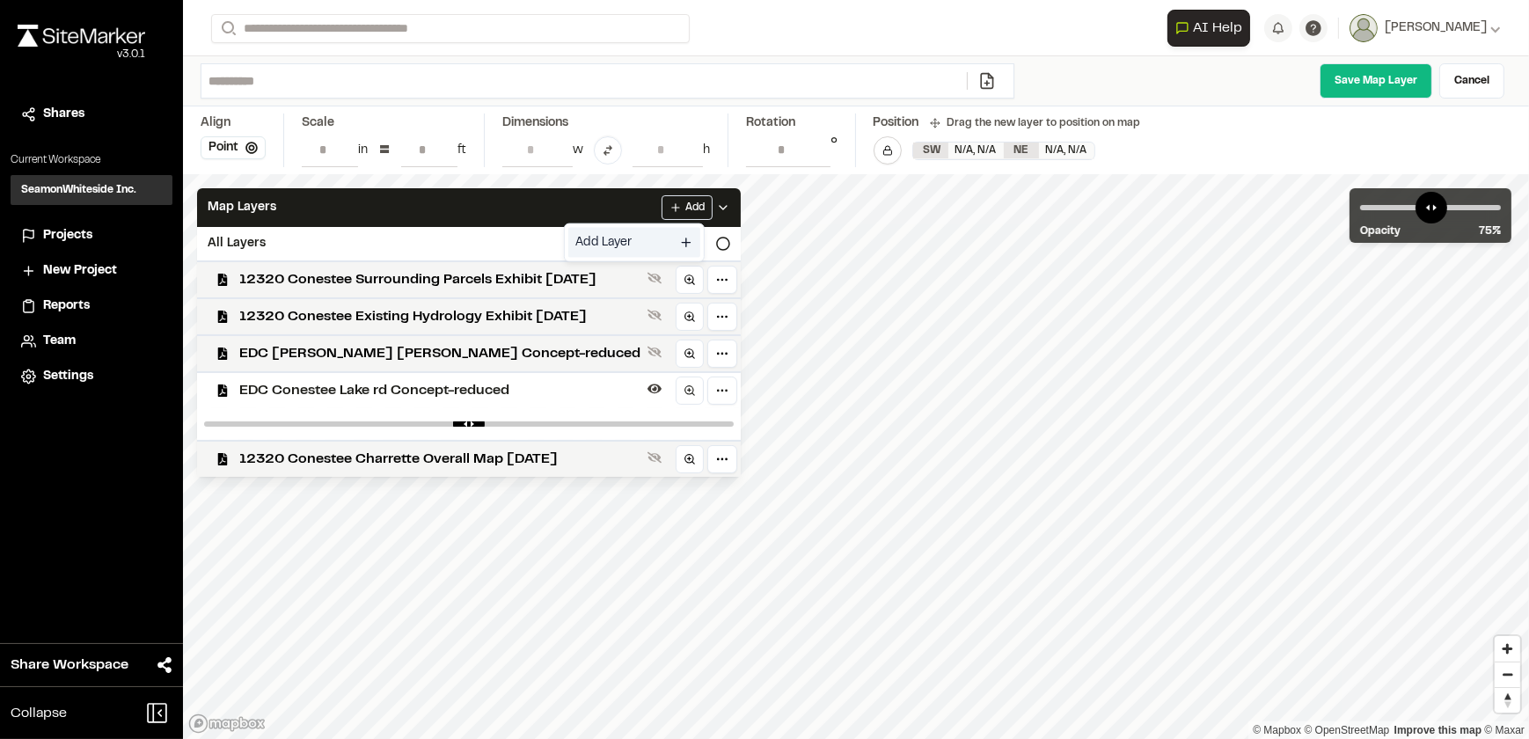
click at [593, 246] on link "Add Layer" at bounding box center [634, 243] width 132 height 30
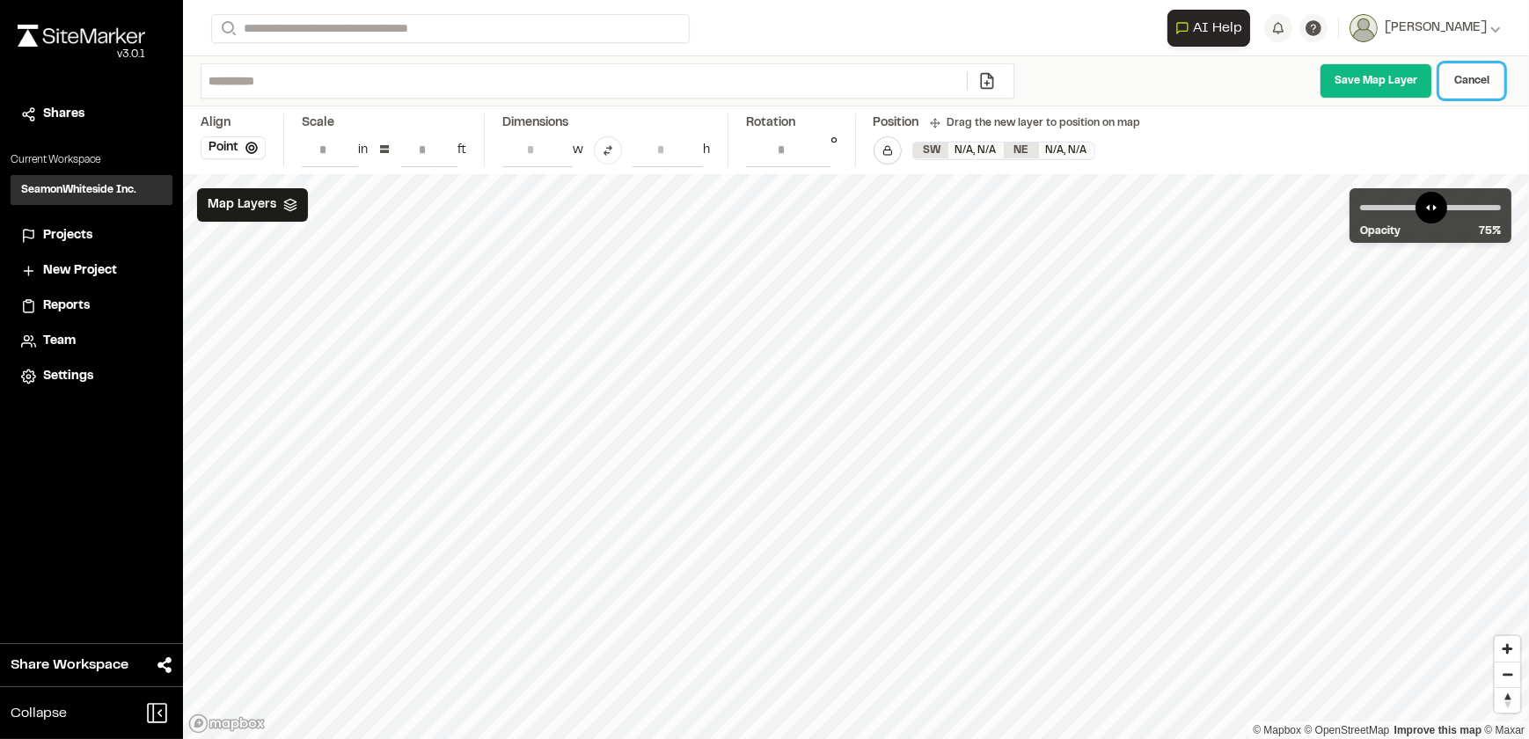
click at [1474, 76] on link "Cancel" at bounding box center [1471, 80] width 65 height 35
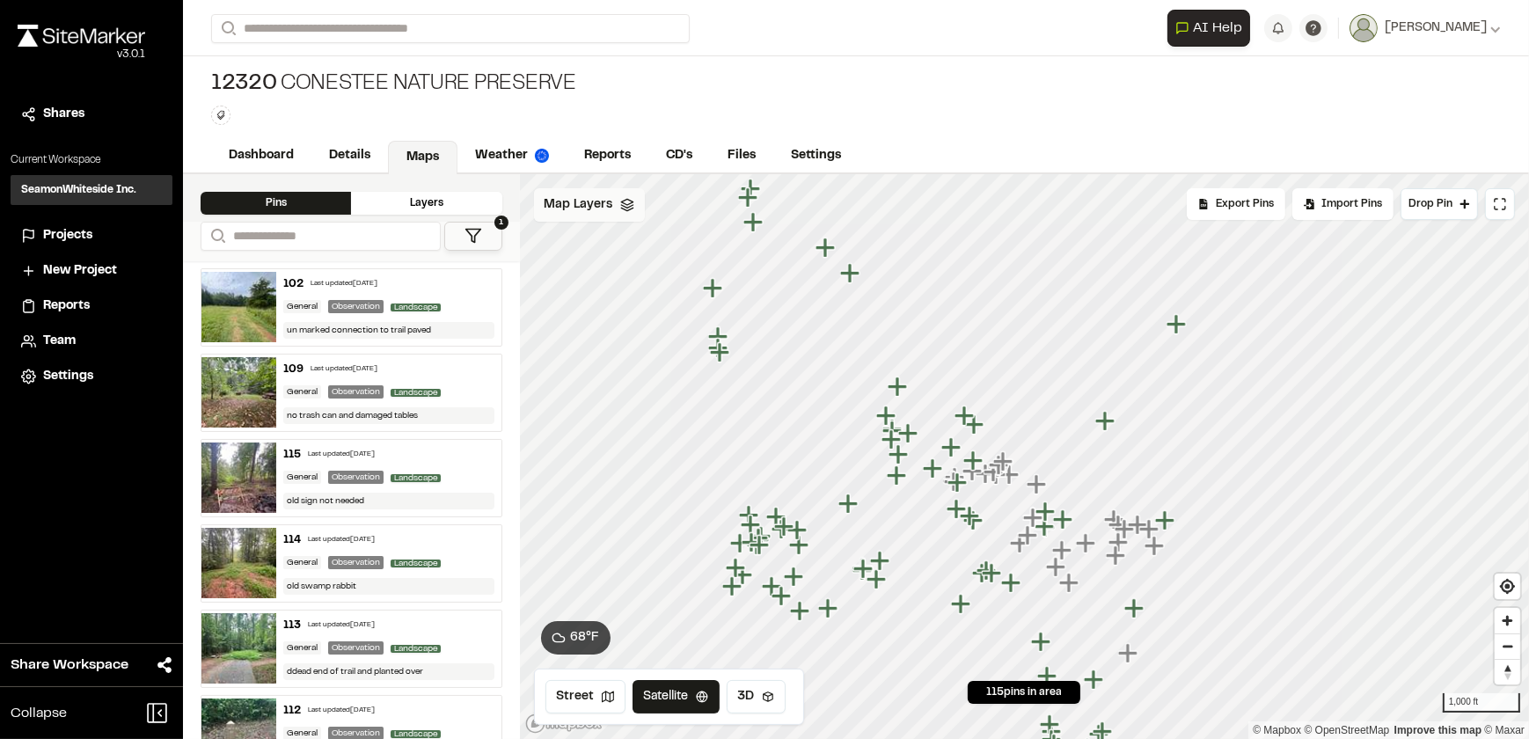
click at [579, 210] on span "Map Layers" at bounding box center [579, 204] width 69 height 19
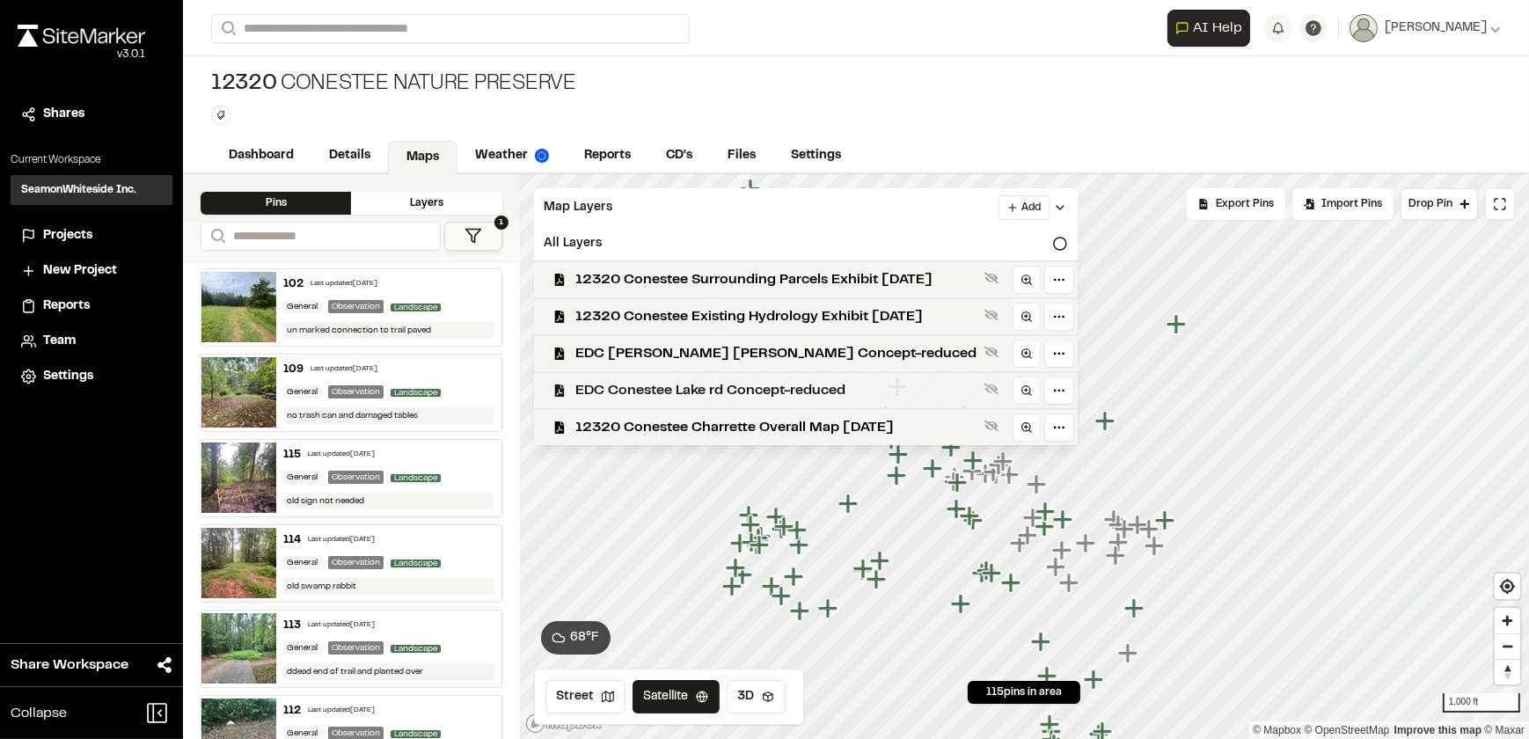
click at [712, 395] on span "EDC Conestee Lake rd Concept-reduced" at bounding box center [776, 390] width 401 height 21
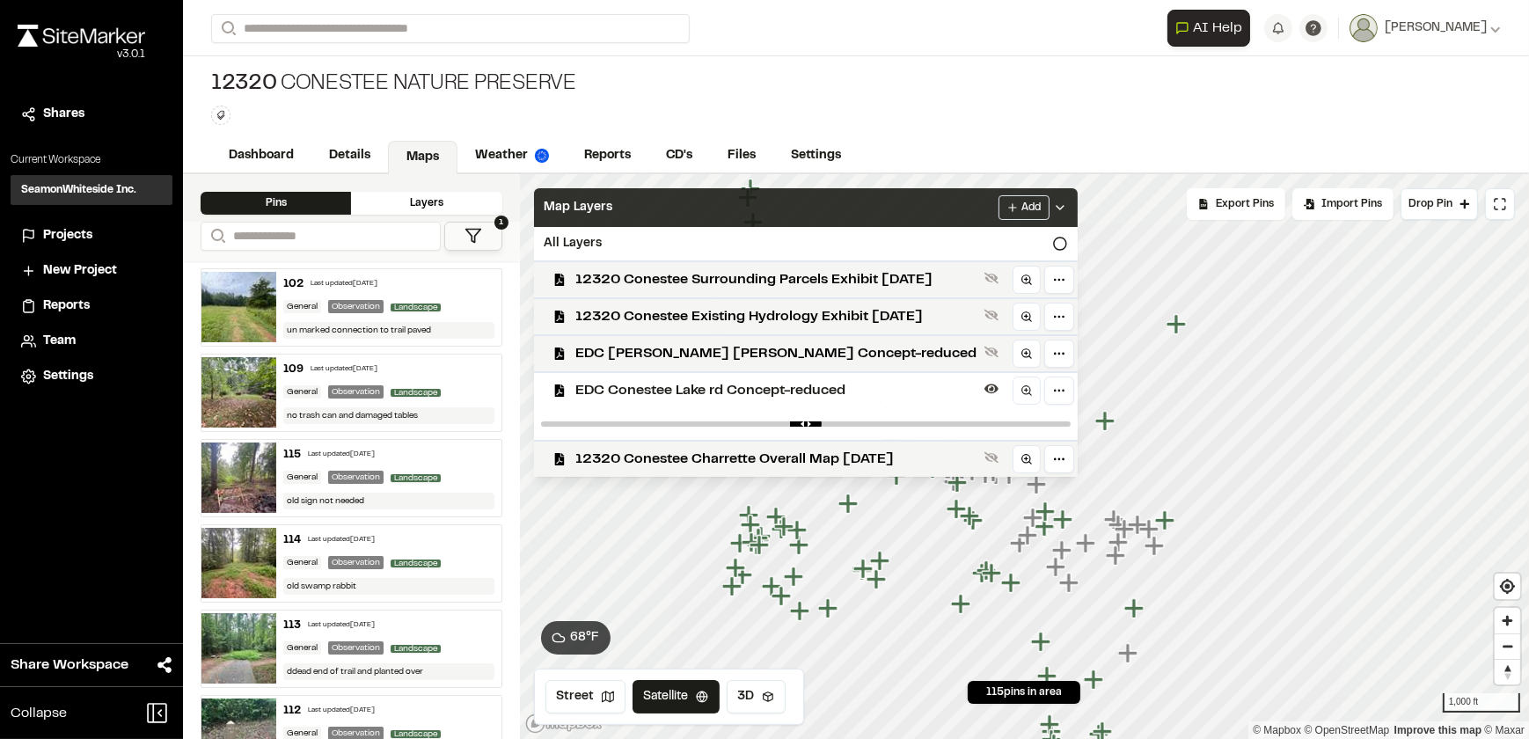
click at [933, 203] on div "Map Layers Add" at bounding box center [806, 207] width 544 height 39
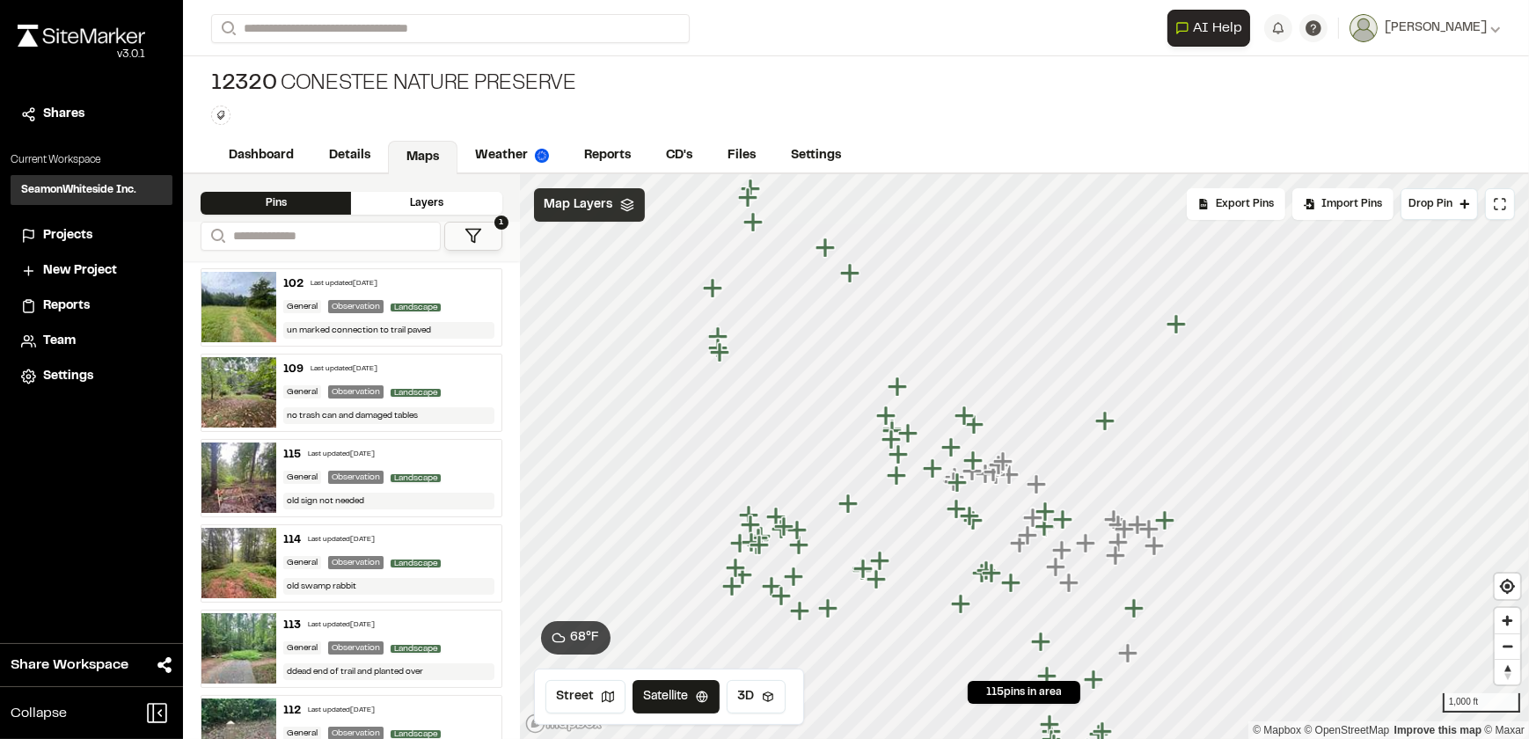
click at [606, 216] on div "Map Layers" at bounding box center [589, 204] width 111 height 33
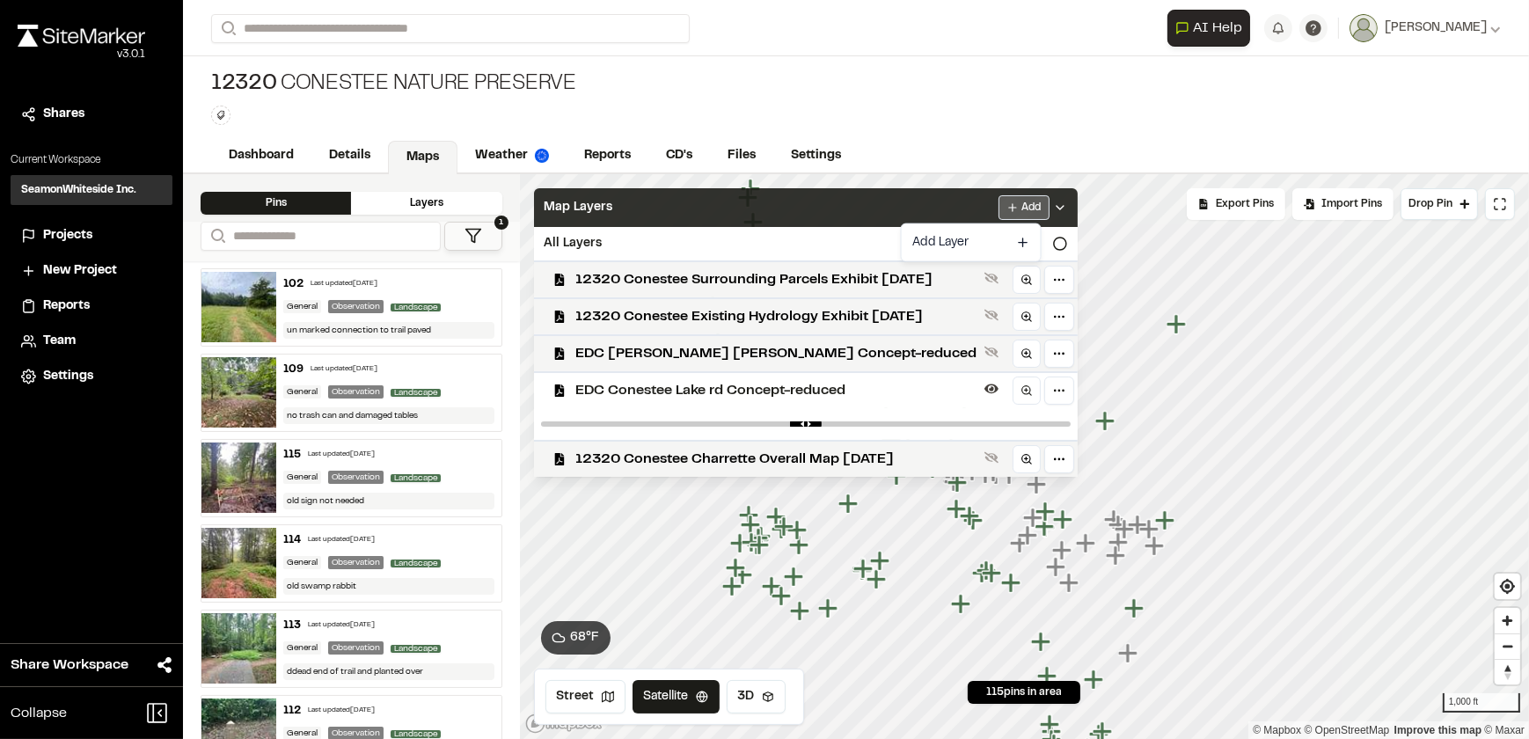
click at [1003, 212] on html "Close sidebar v 3.0.1 Shares Current Workspace SeamonWhiteside Inc. SI Projects…" at bounding box center [764, 369] width 1529 height 739
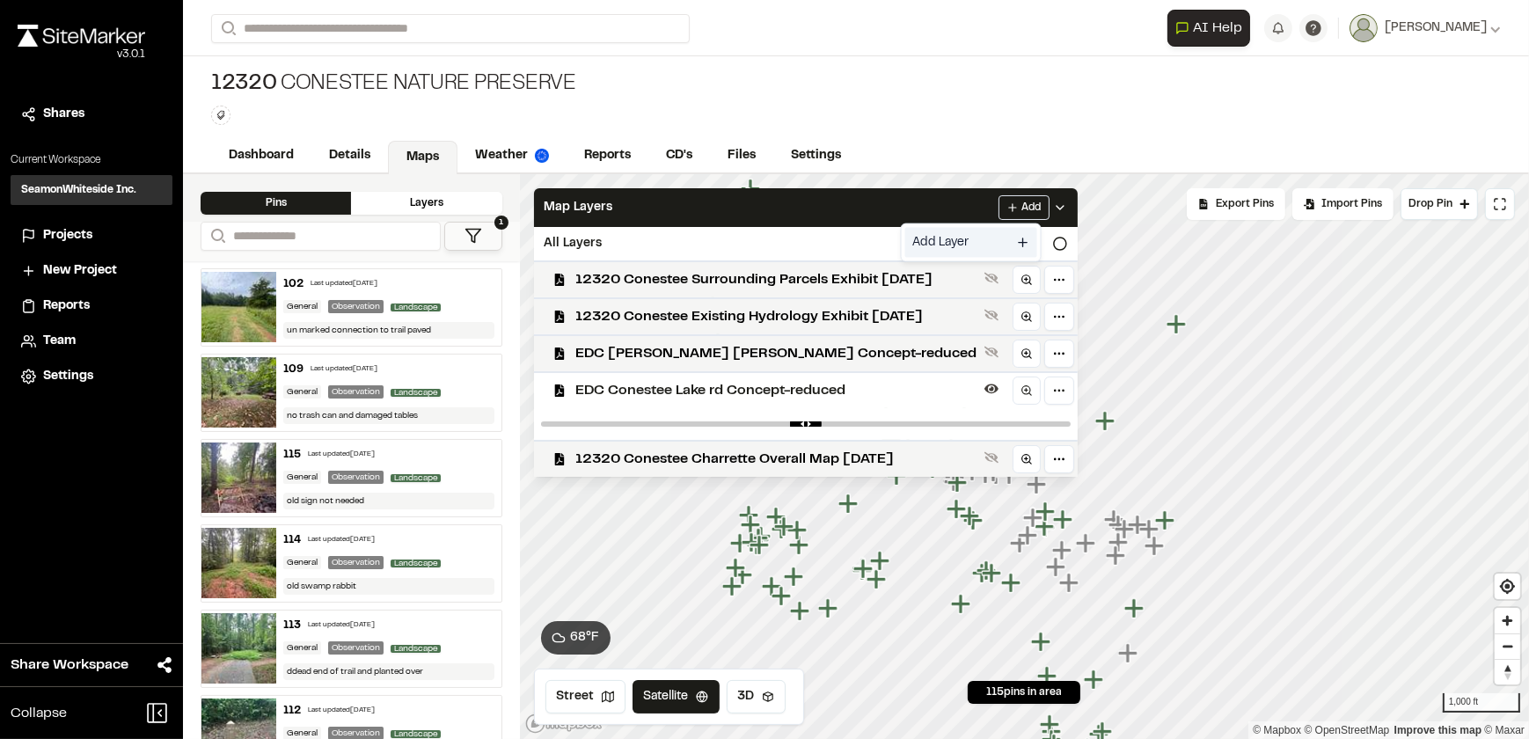
click at [968, 246] on link "Add Layer" at bounding box center [971, 243] width 132 height 30
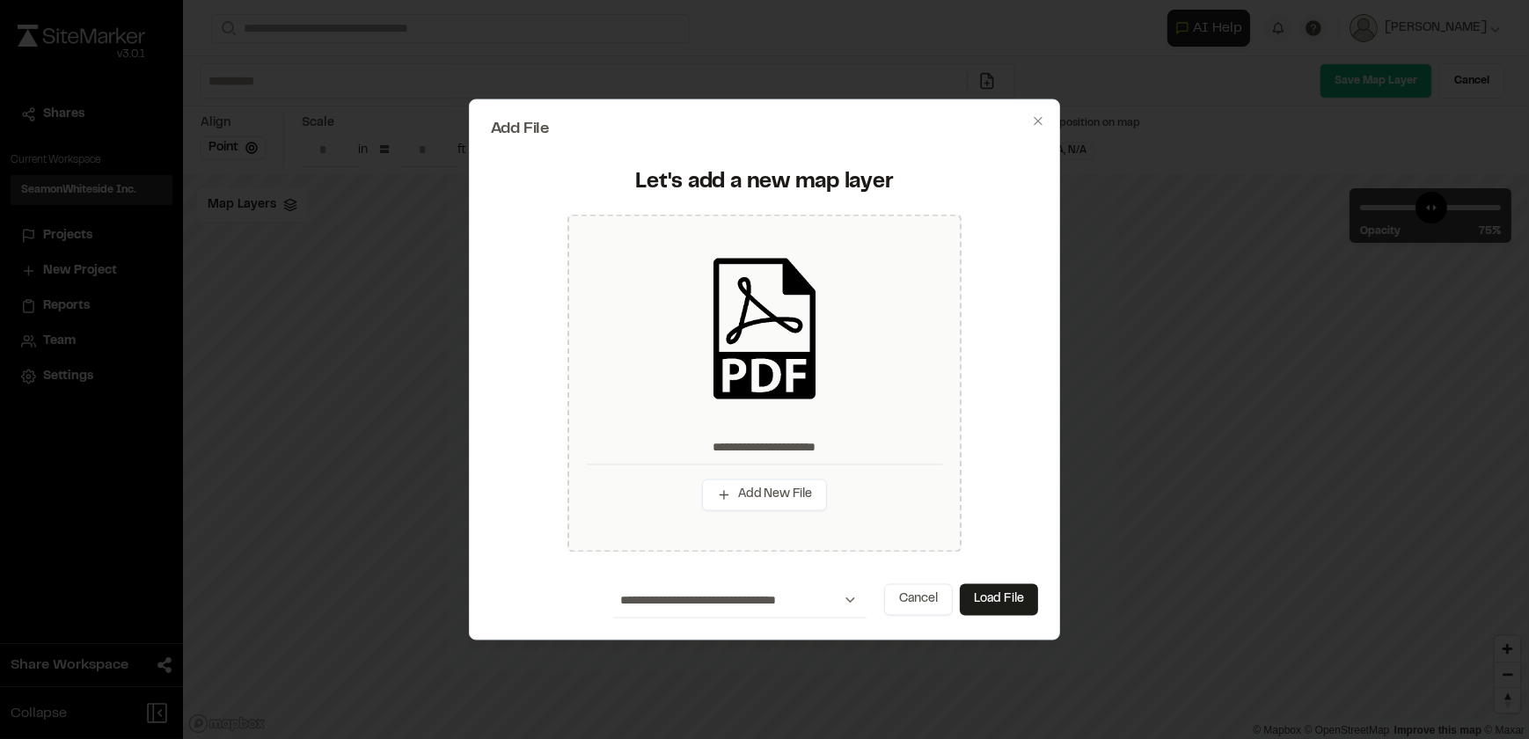
click at [1469, 131] on div at bounding box center [764, 369] width 1529 height 739
